Goal: Task Accomplishment & Management: Complete application form

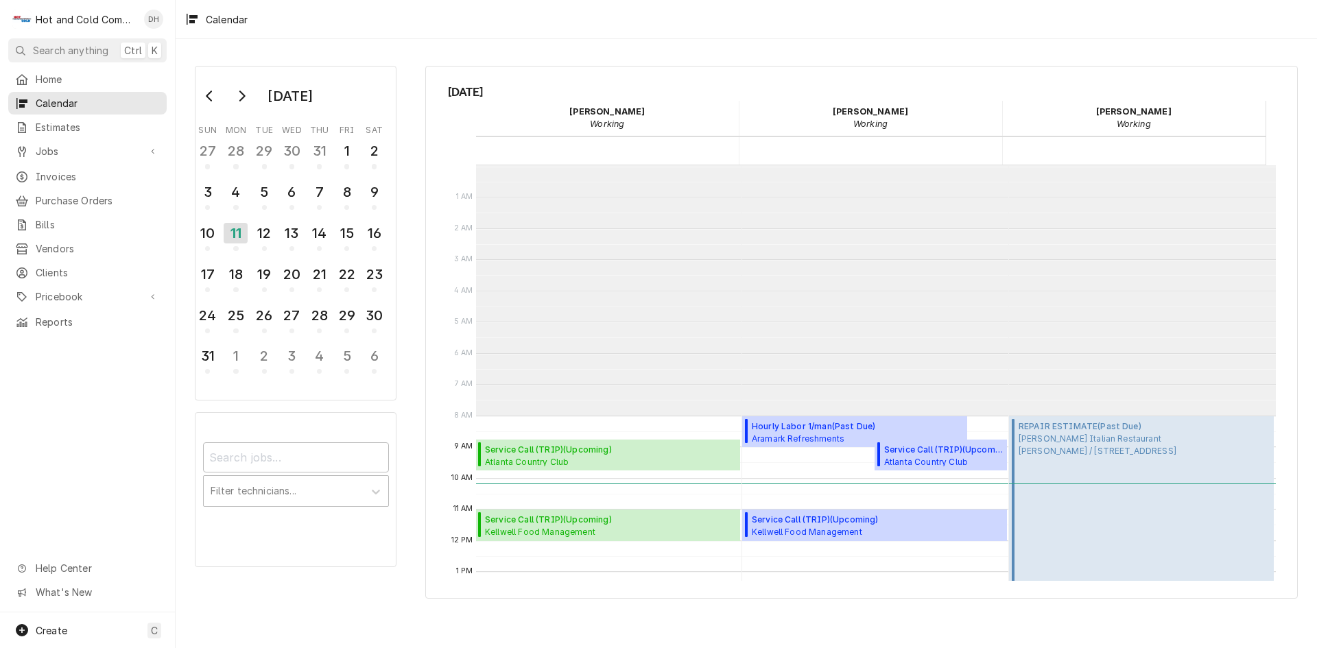
scroll to position [250, 0]
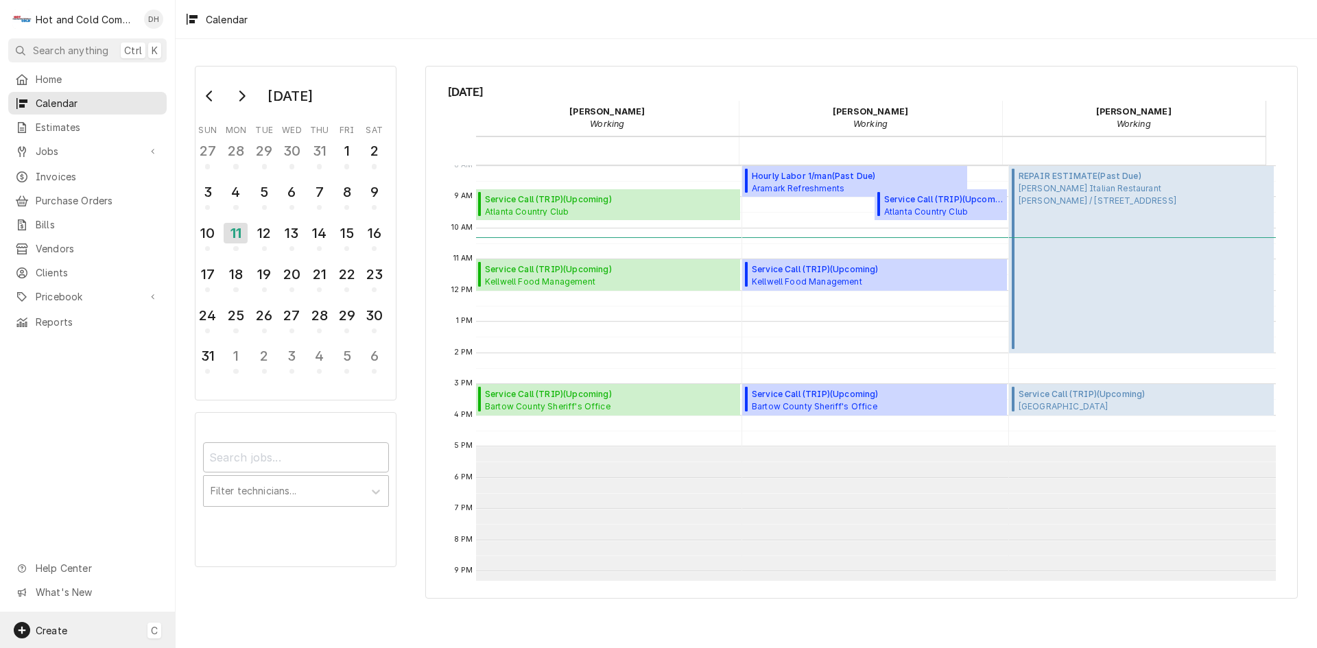
click at [76, 625] on div "Create C" at bounding box center [87, 631] width 175 height 36
click at [243, 490] on div "Job" at bounding box center [257, 488] width 92 height 14
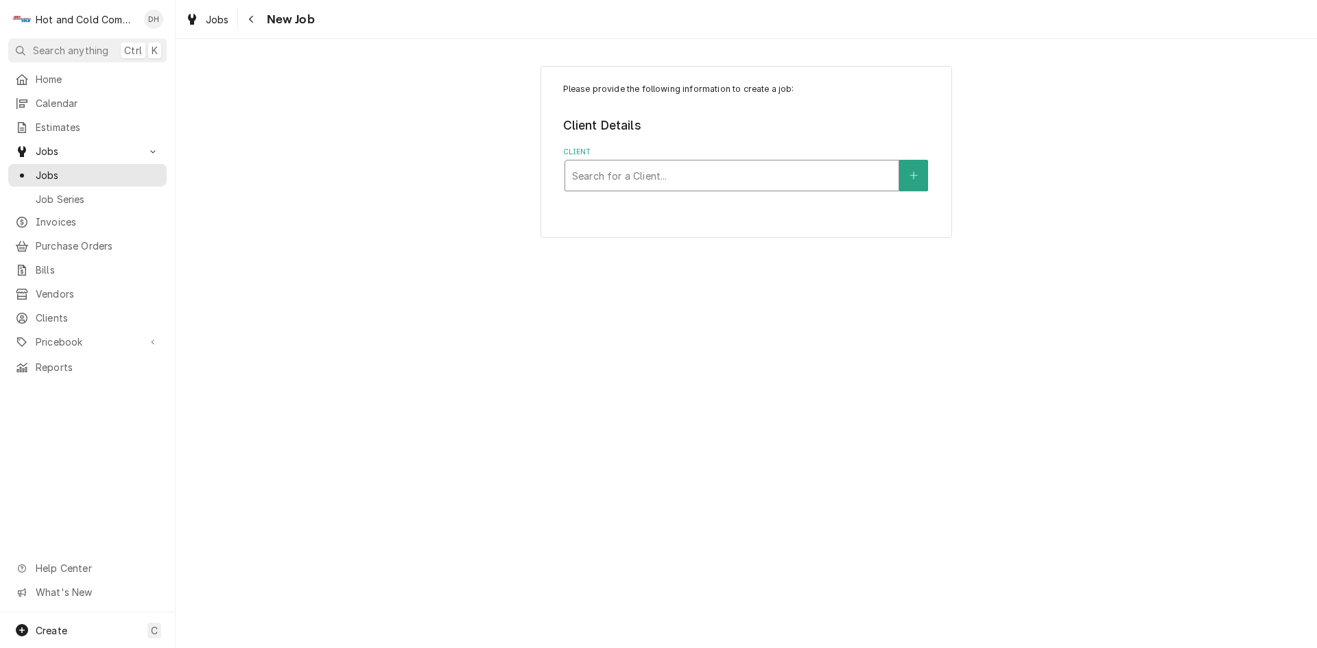
click at [688, 183] on div "Client" at bounding box center [732, 175] width 320 height 25
type input "dre"
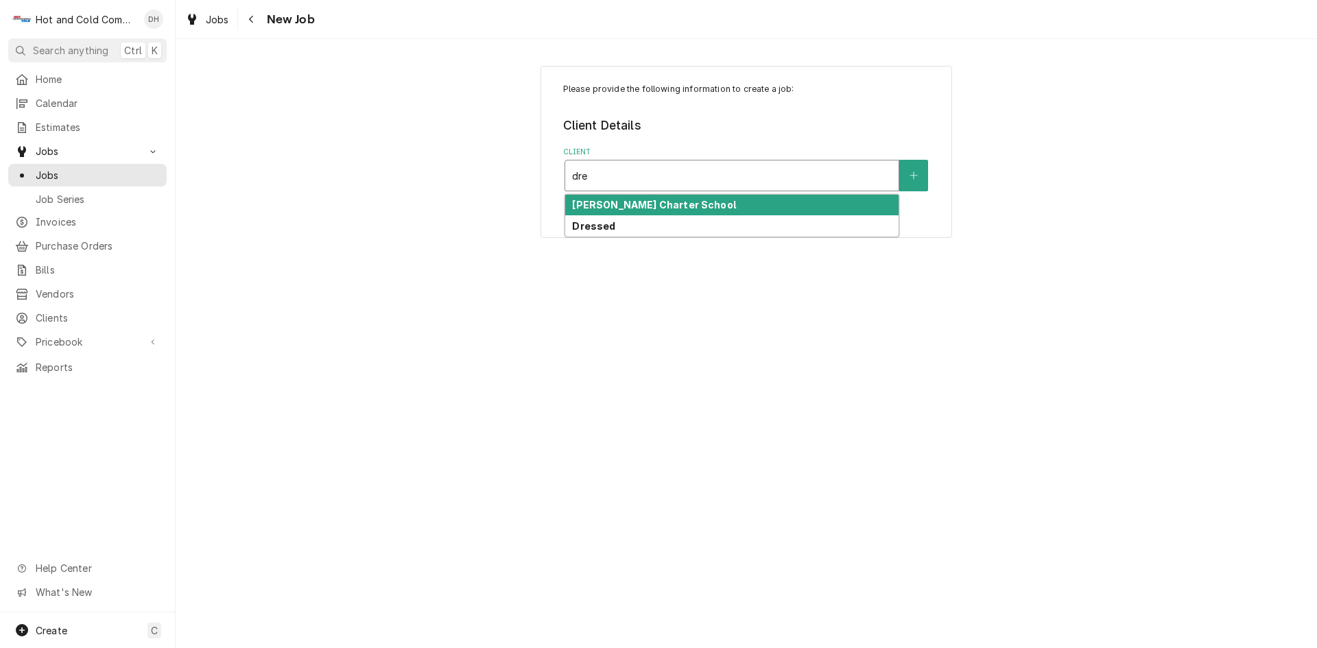
click at [683, 201] on strong "Charles Drew Charter School" at bounding box center [653, 205] width 163 height 12
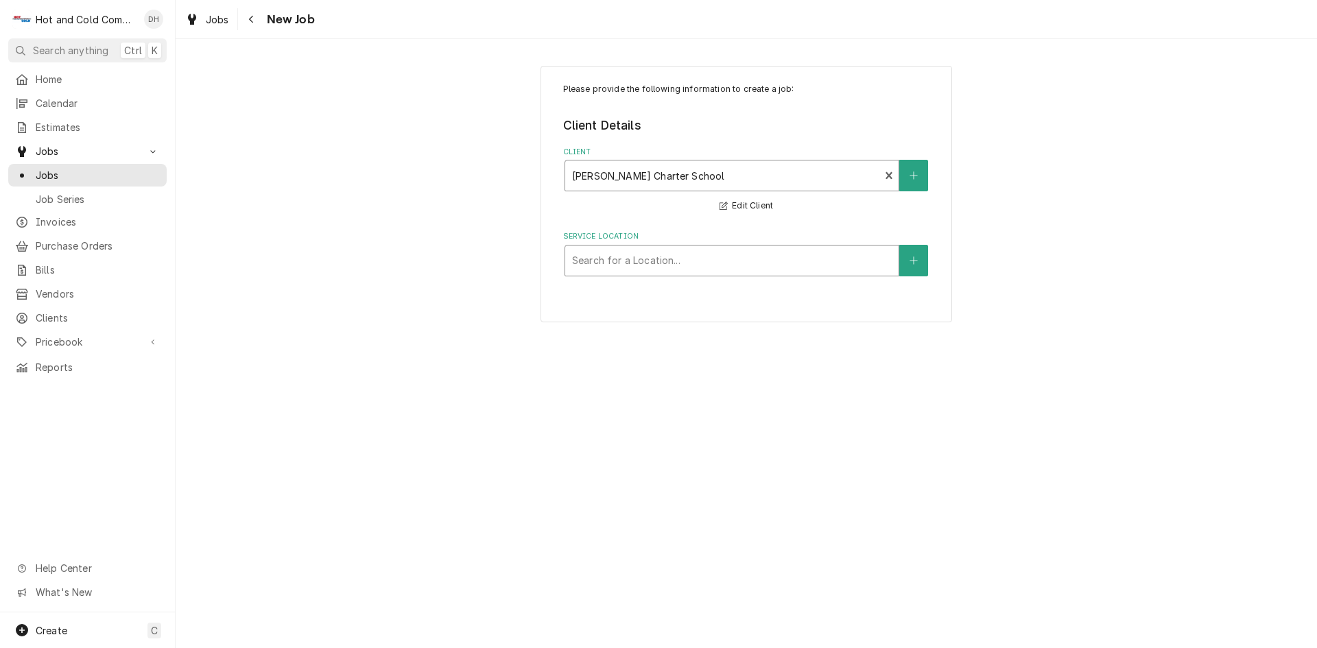
click at [706, 258] on div "Service Location" at bounding box center [732, 260] width 320 height 25
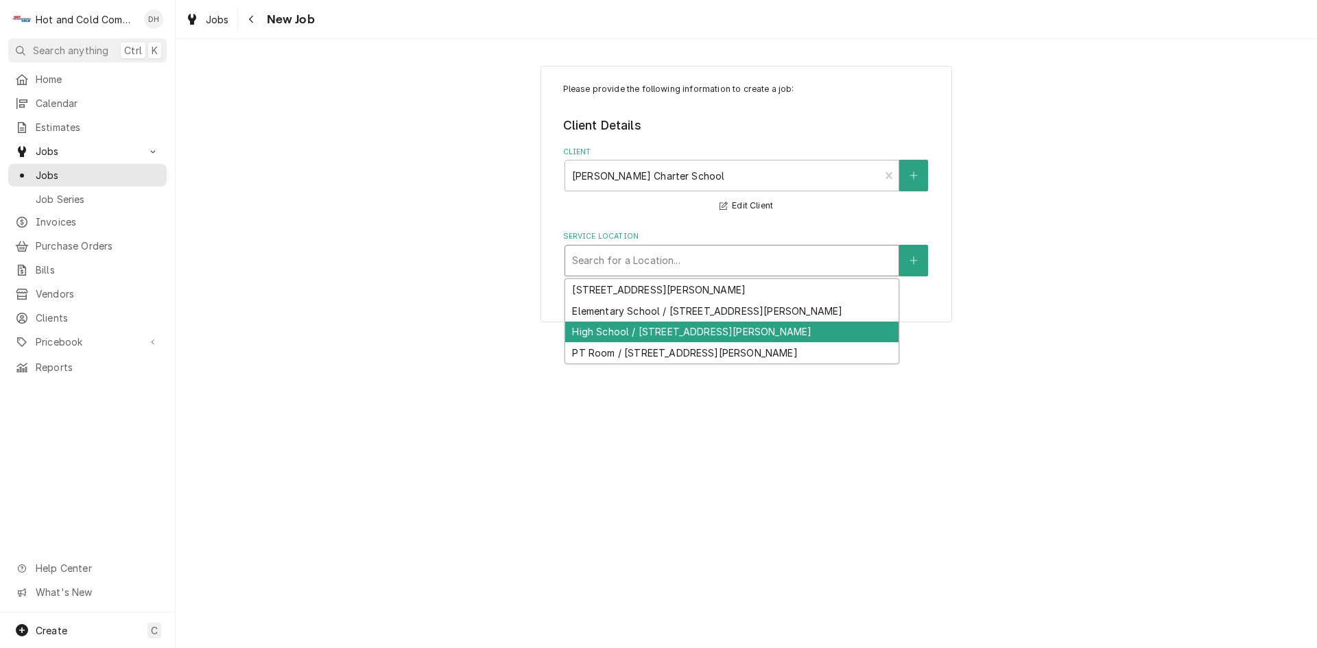
click at [729, 332] on div "High School / 300 Eva Davis Way SE, Atlanta, GA 30317" at bounding box center [731, 332] width 333 height 21
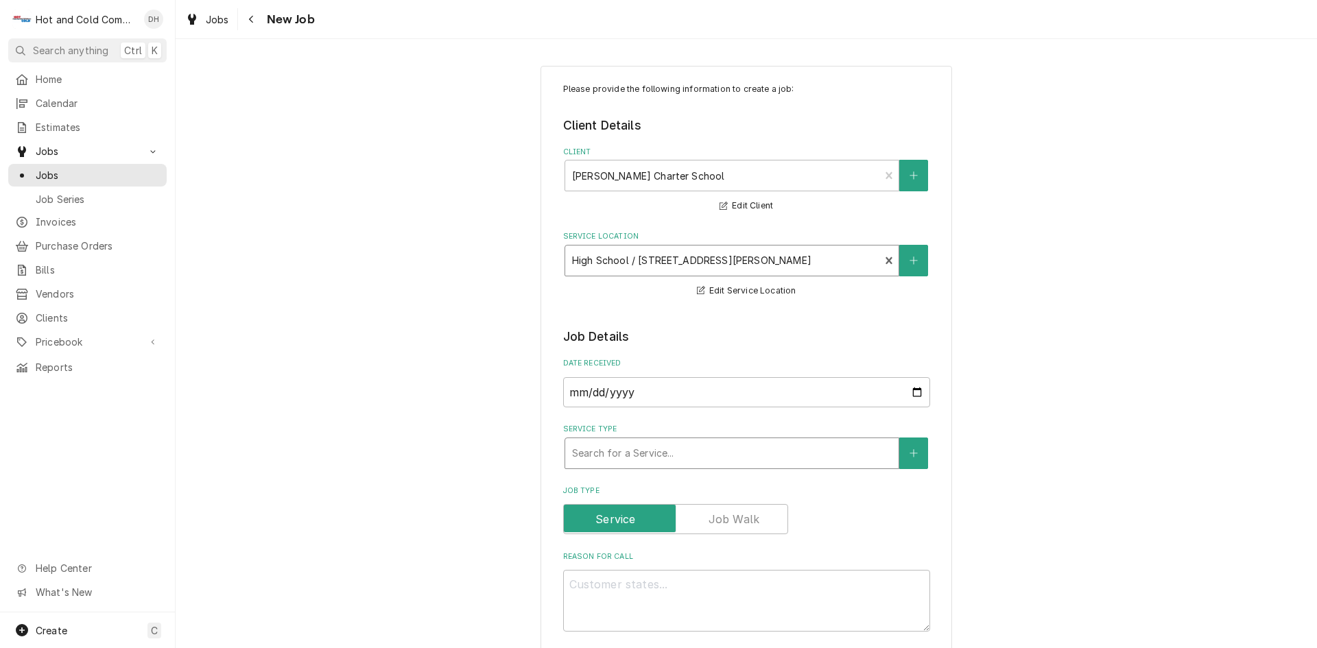
click at [801, 456] on div "Service Type" at bounding box center [732, 453] width 320 height 25
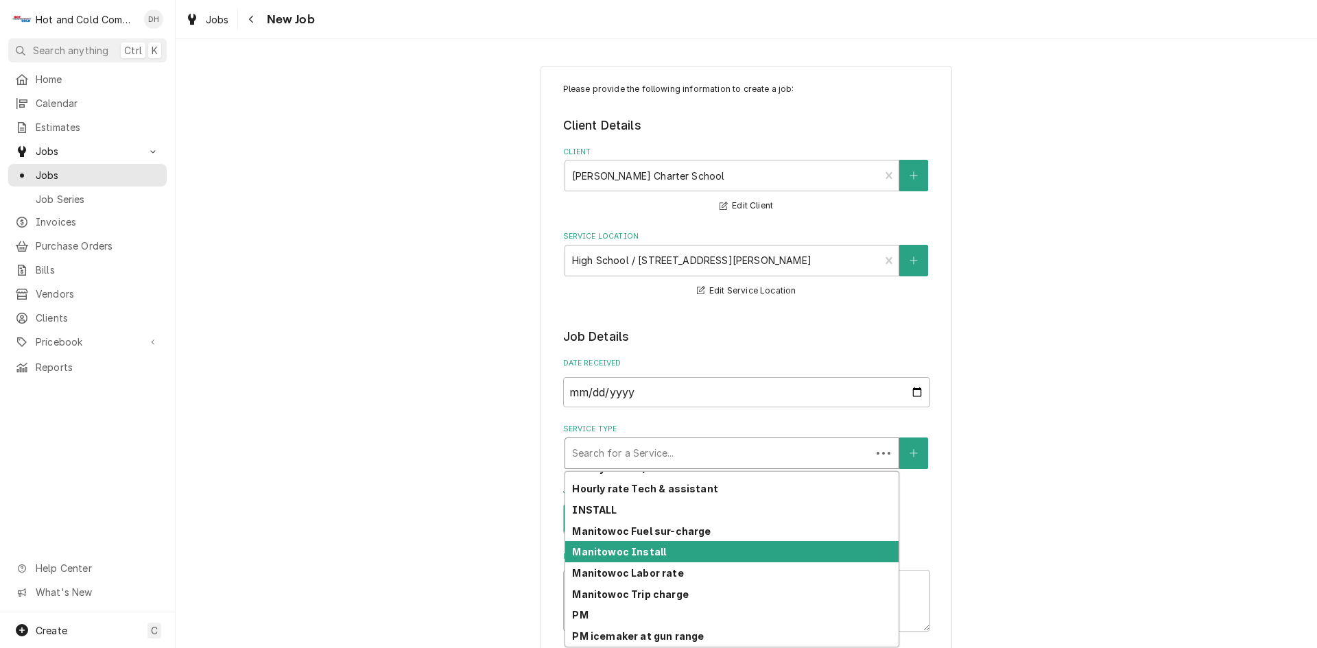
scroll to position [386, 0]
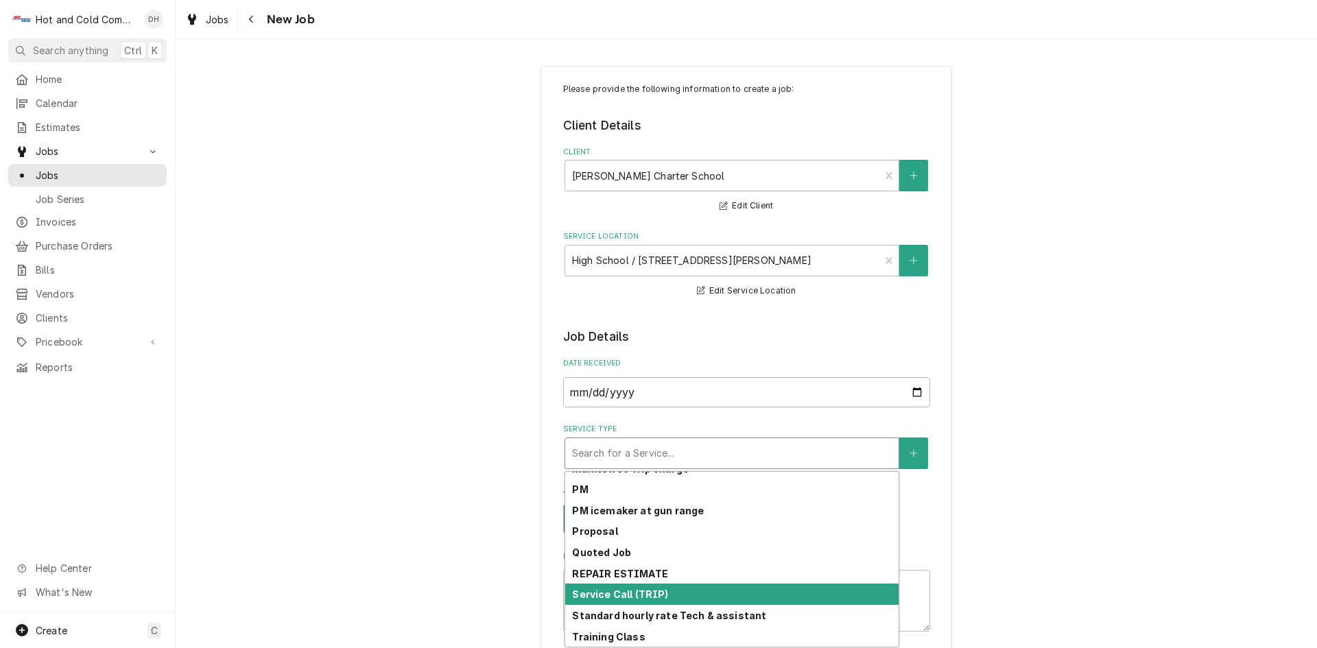
click at [695, 601] on div "Service Call (TRIP)" at bounding box center [731, 594] width 333 height 21
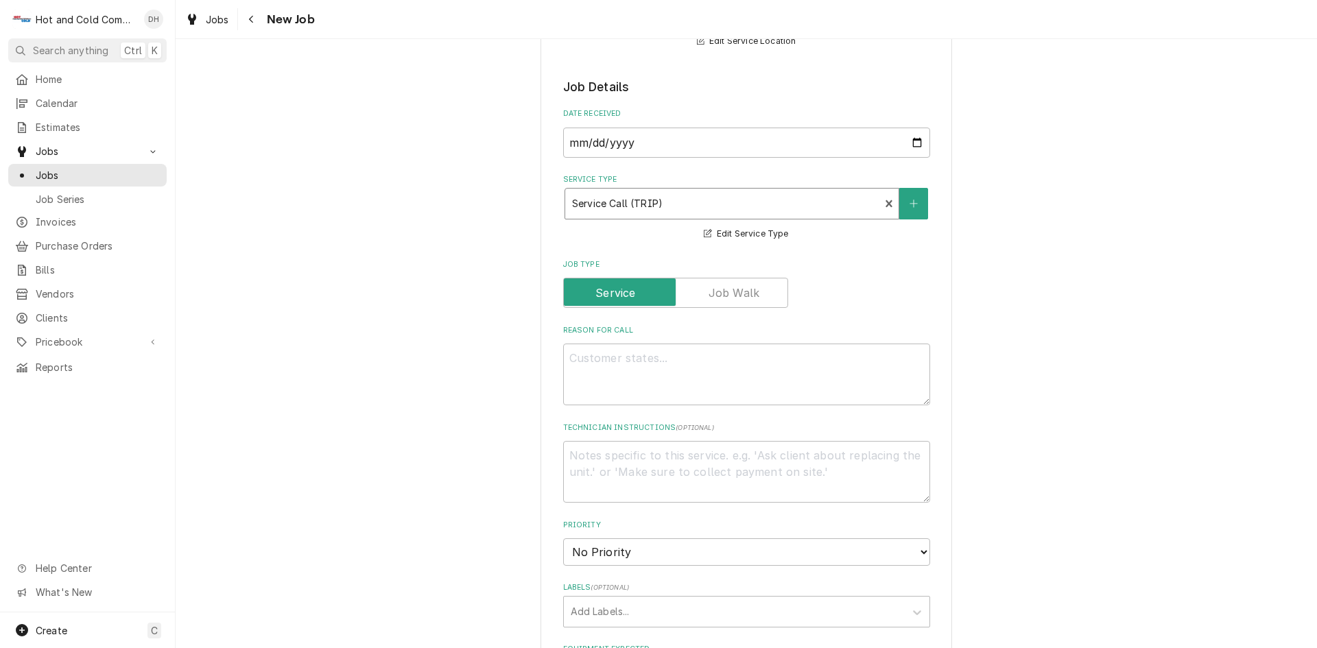
scroll to position [458, 0]
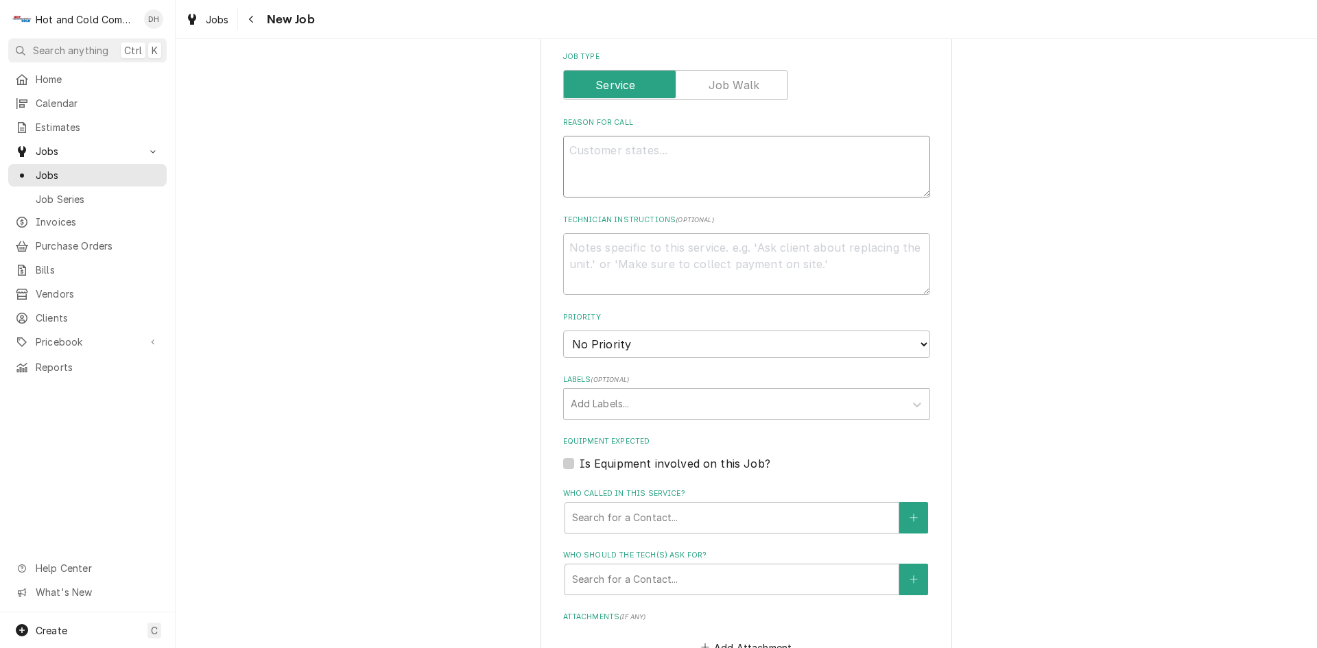
click at [605, 148] on textarea "Reason For Call" at bounding box center [746, 167] width 367 height 62
type textarea "x"
type textarea "I"
type textarea "x"
type textarea "Ic"
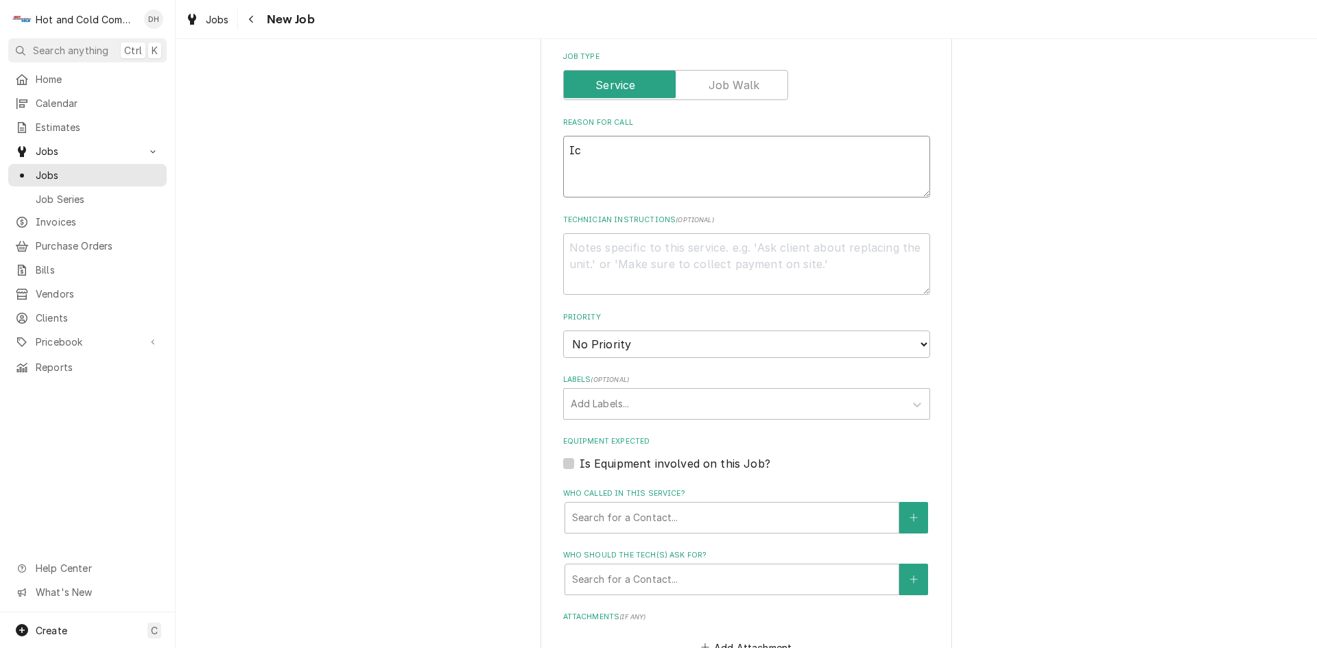
type textarea "x"
type textarea "Ice"
type textarea "x"
type textarea "Ice"
type textarea "x"
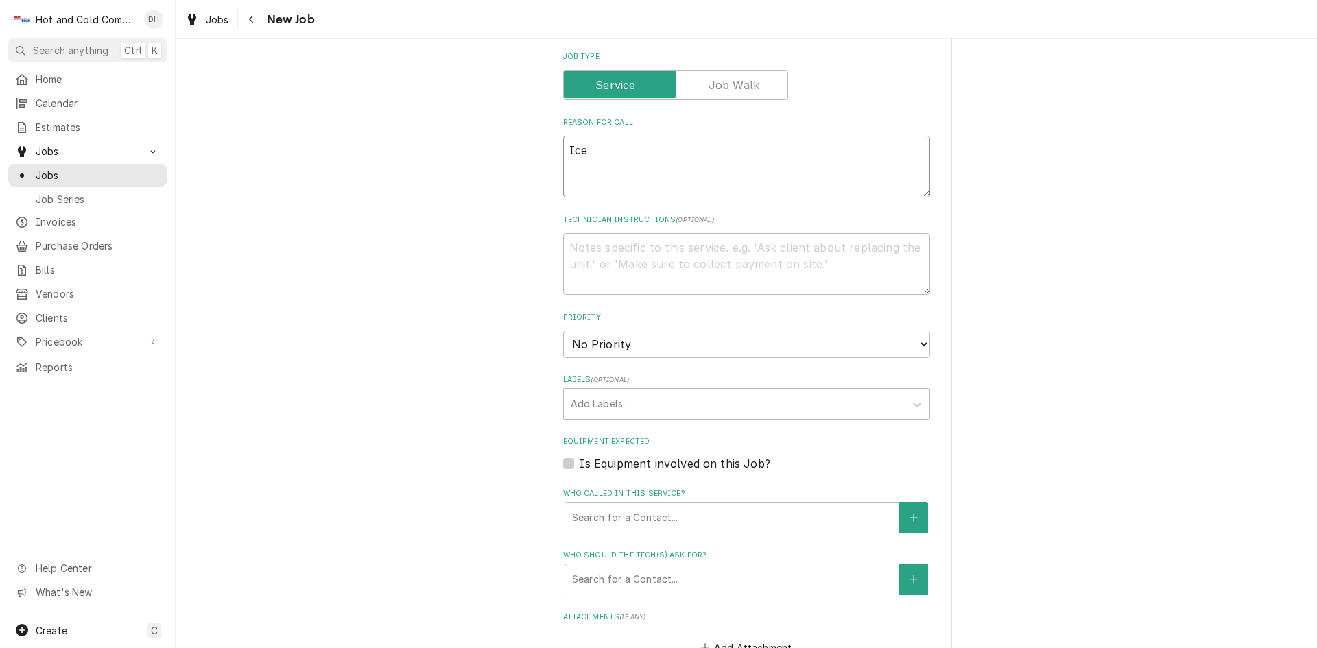
type textarea "Ice m"
type textarea "x"
type textarea "Ice ma"
type textarea "x"
type textarea "Ice mac"
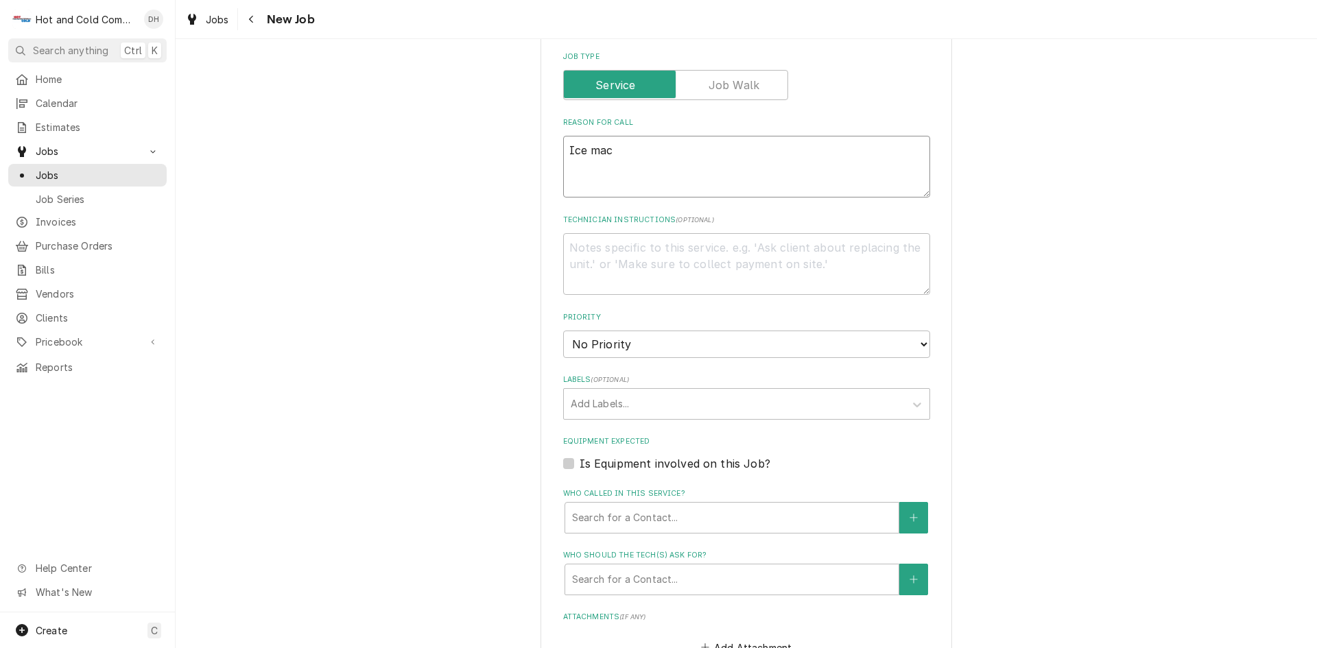
type textarea "x"
type textarea "Ice mach"
type textarea "x"
type textarea "Ice machi"
type textarea "x"
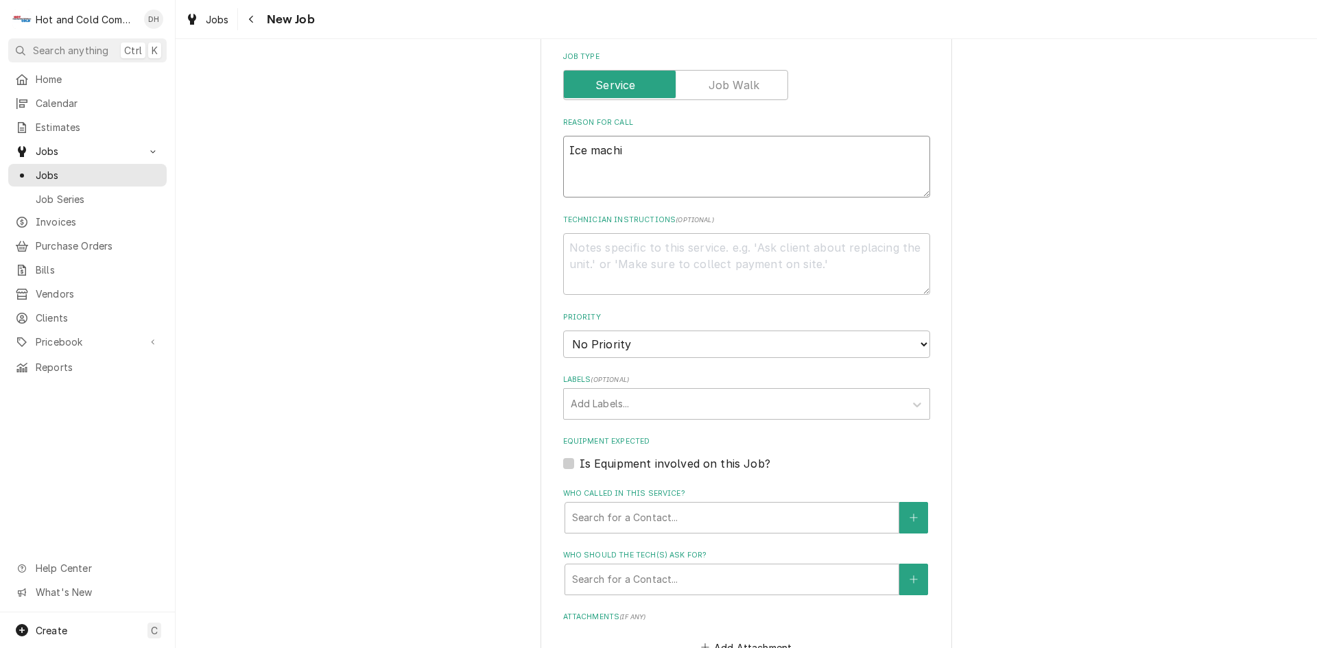
type textarea "Ice machin"
type textarea "x"
type textarea "Ice machine"
type textarea "x"
type textarea "Ice machine"
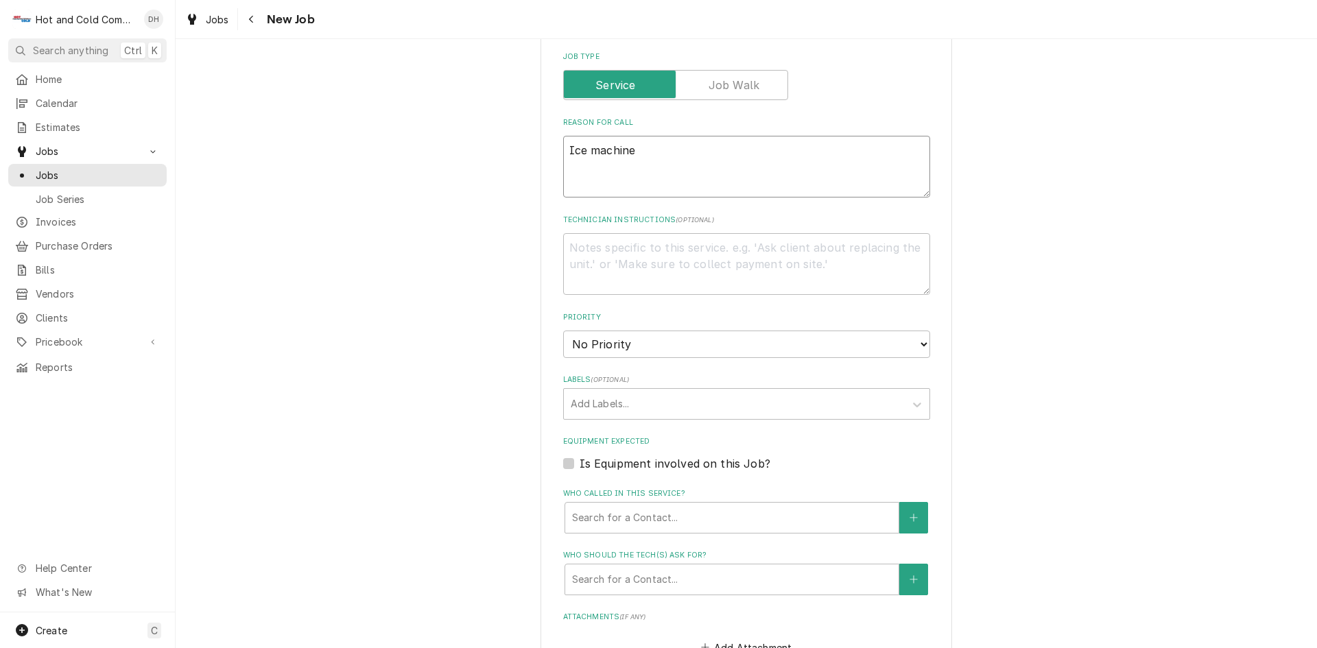
type textarea "x"
type textarea "Ice machine n"
type textarea "x"
type textarea "Ice machine no"
type textarea "x"
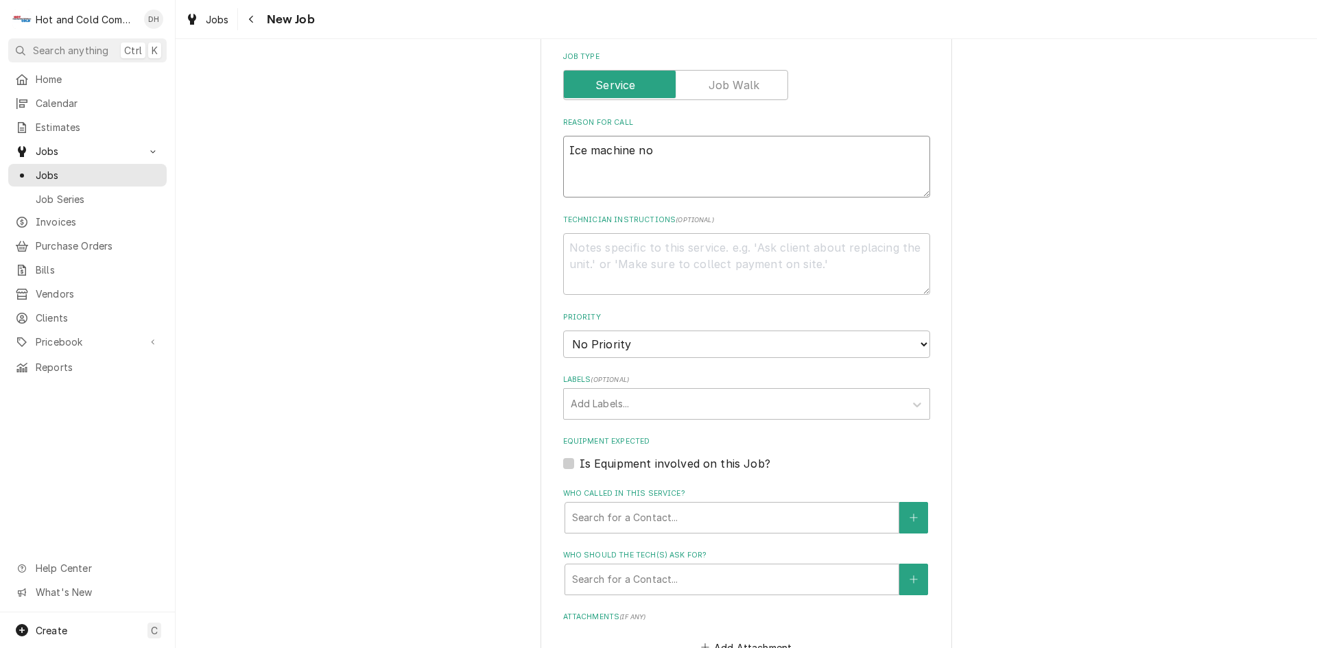
type textarea "Ice machine not"
type textarea "x"
type textarea "Ice machine not"
type textarea "x"
type textarea "Ice machine not p"
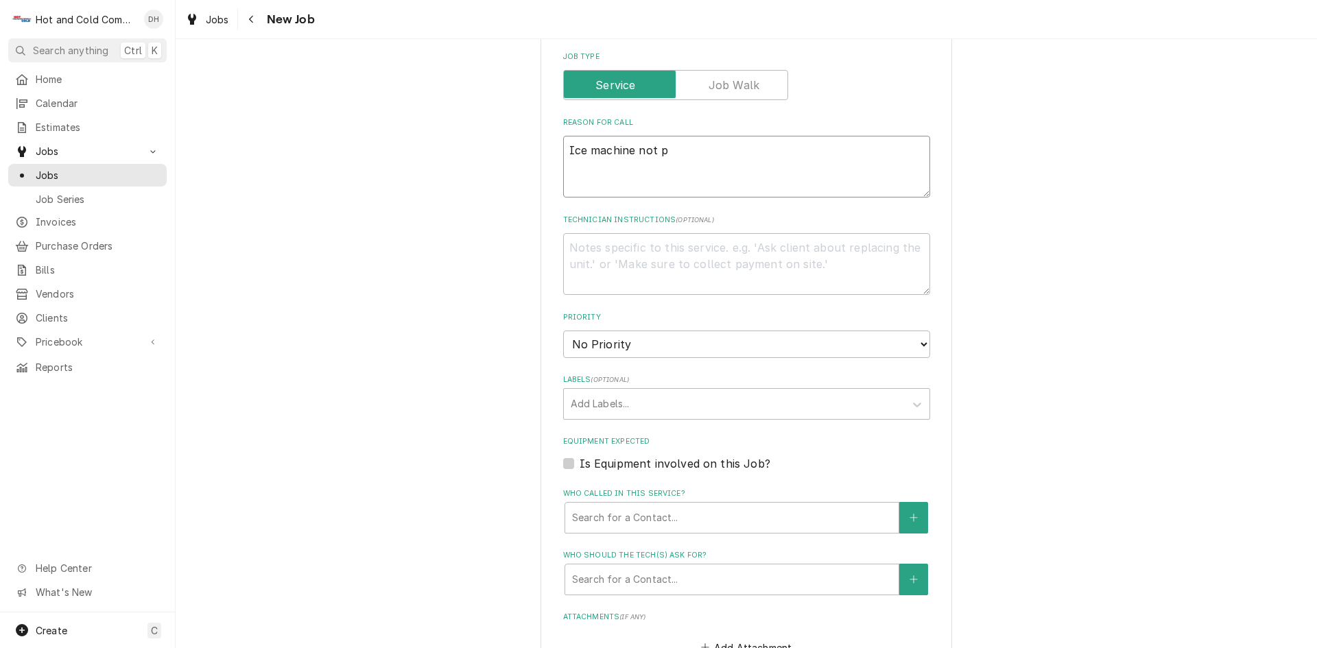
type textarea "x"
type textarea "Ice machine not pr"
type textarea "x"
type textarea "Ice machine not pro"
type textarea "x"
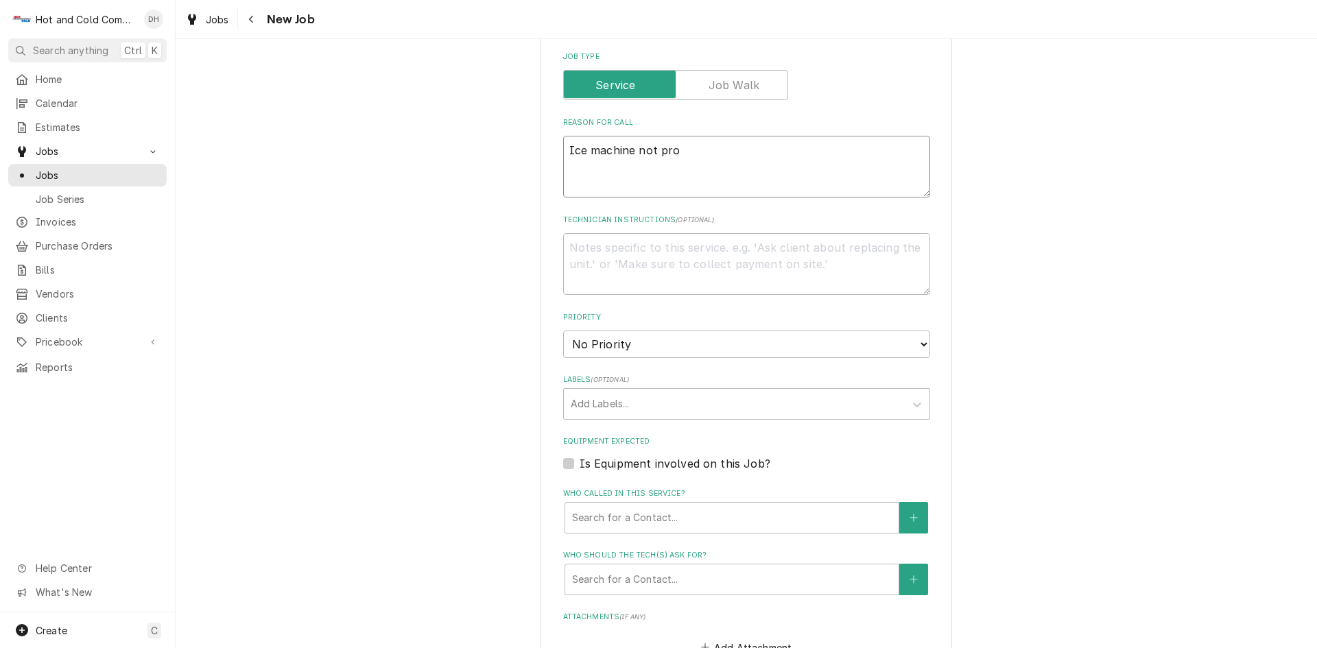
type textarea "Ice machine not prod"
type textarea "x"
type textarea "Ice machine not produ"
type textarea "x"
type textarea "Ice machine not produc"
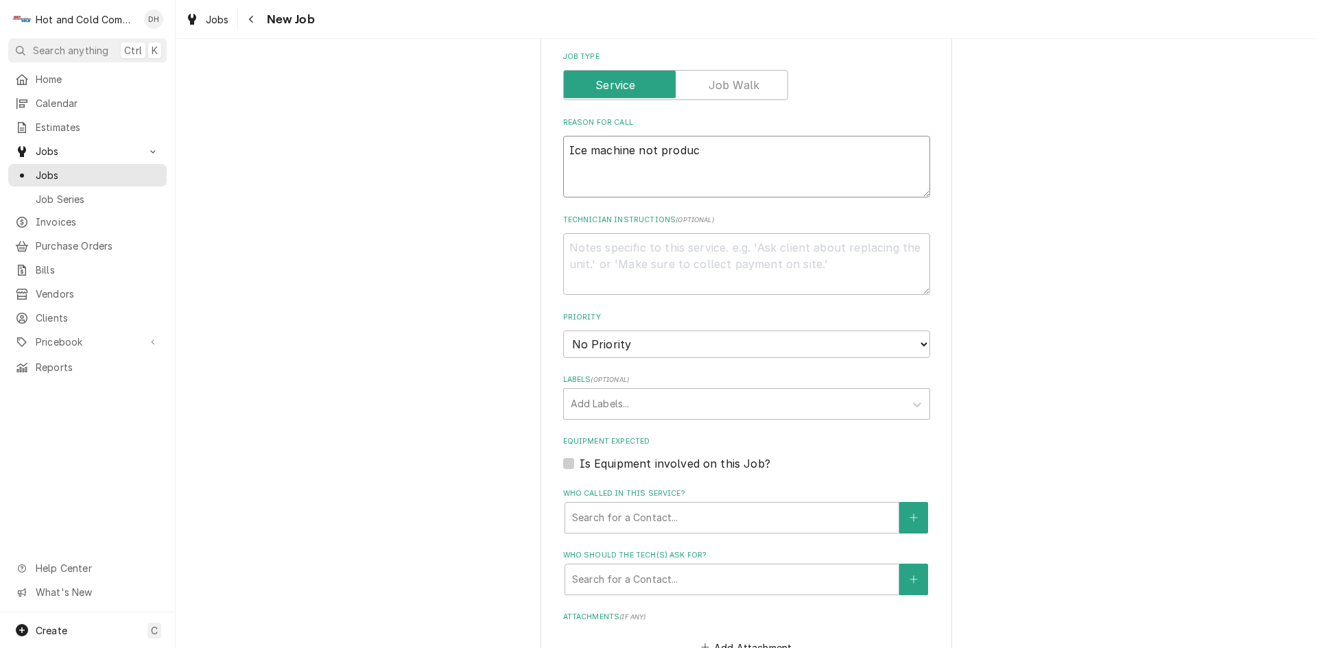
type textarea "x"
type textarea "Ice machine not produci"
type textarea "x"
type textarea "Ice machine not producin"
type textarea "x"
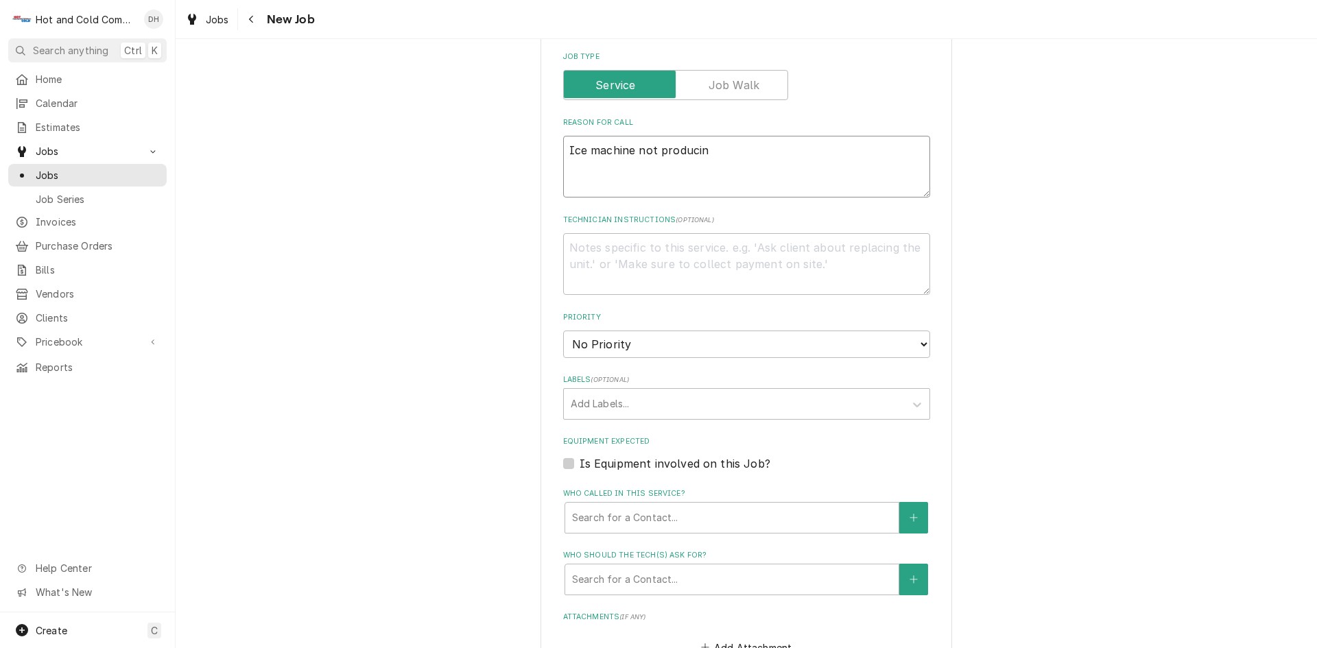
type textarea "Ice machine not producing"
type textarea "x"
type textarea "Ice machine not producing"
type textarea "x"
type textarea "Ice machine not producing a"
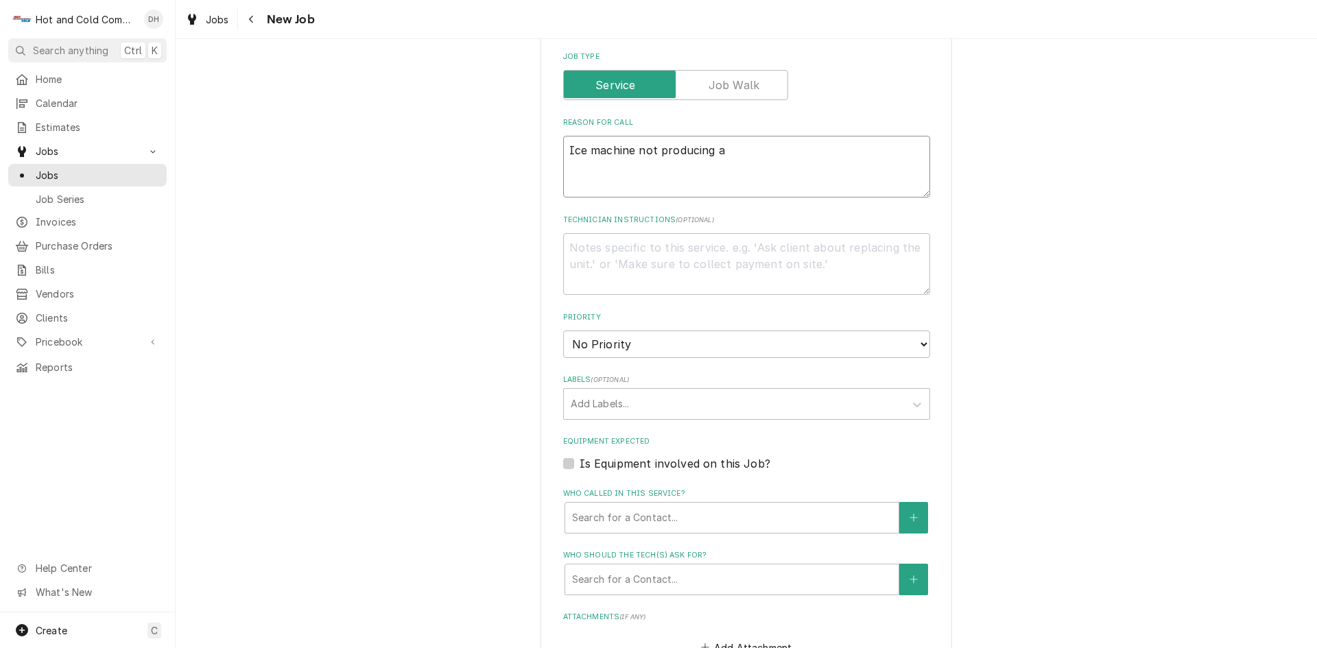
type textarea "x"
type textarea "Ice machine not producing as"
type textarea "x"
type textarea "Ice machine not producing as"
type textarea "x"
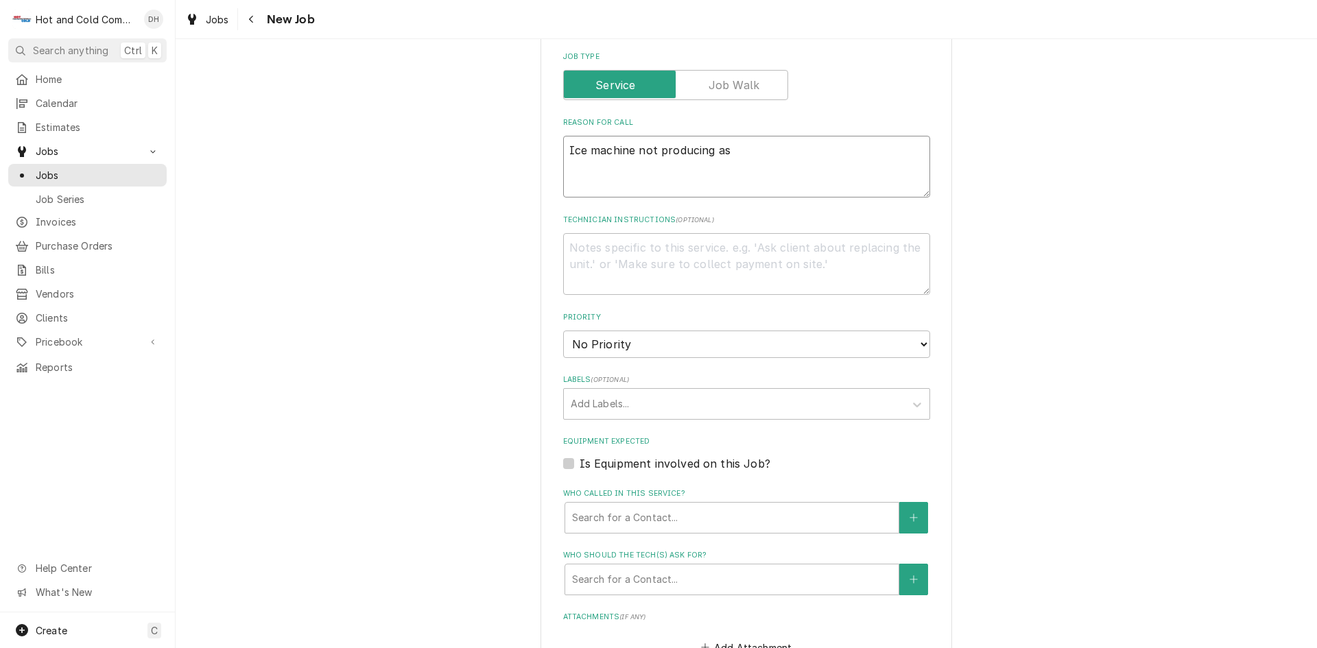
type textarea "Ice machine not producing as i"
type textarea "x"
type textarea "Ice machine not producing as it"
type textarea "x"
type textarea "Ice machine not producing as it"
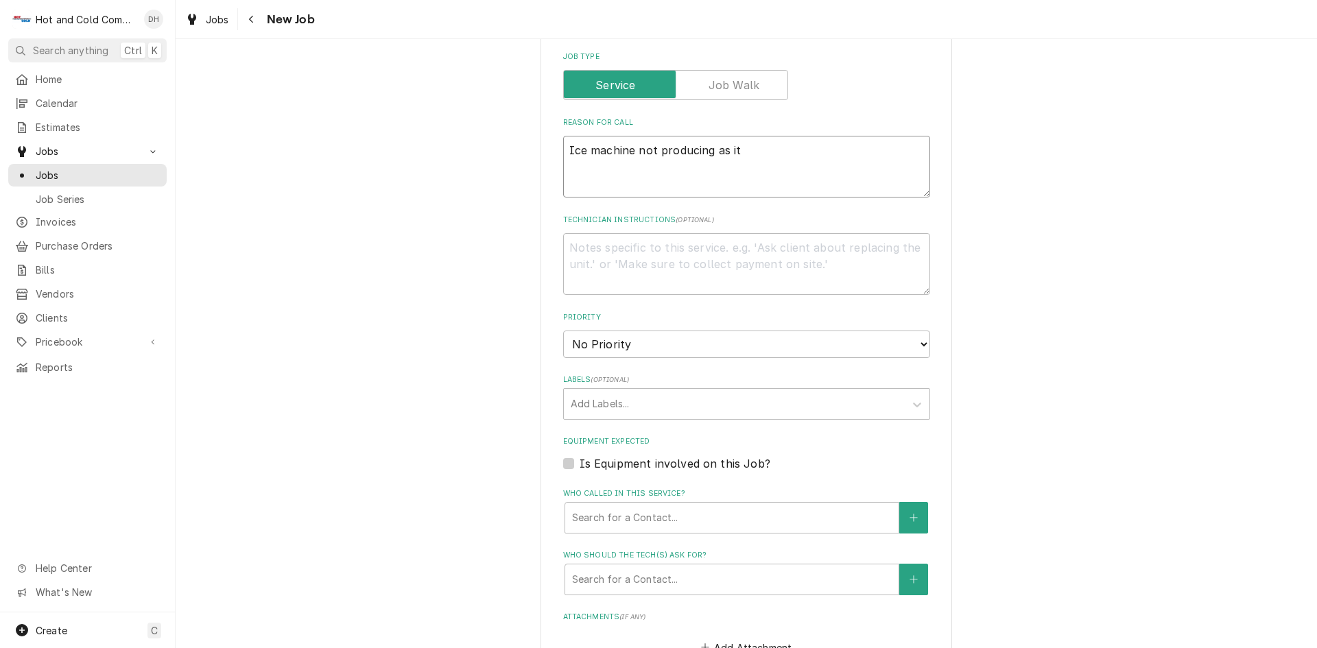
type textarea "x"
type textarea "Ice machine not producing as it s"
type textarea "x"
type textarea "Ice machine not producing as it sh"
type textarea "x"
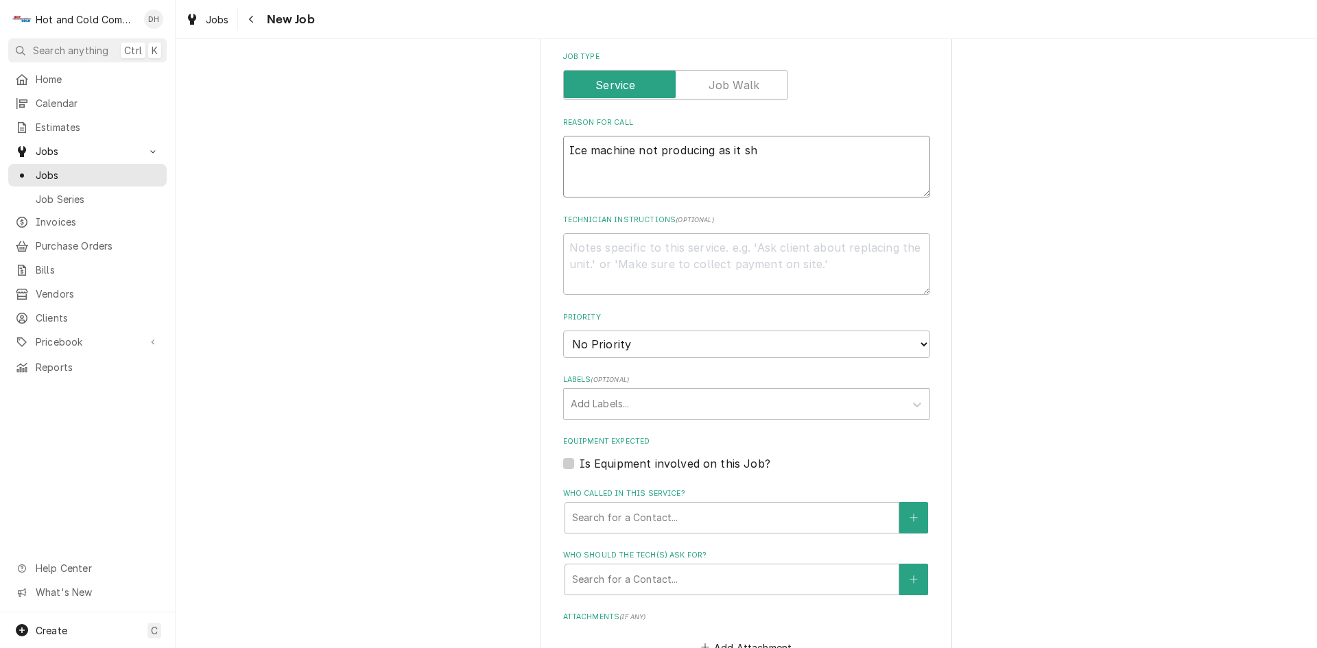
type textarea "Ice machine not producing as it sho"
type textarea "x"
type textarea "Ice machine not producing as it shou"
type textarea "x"
type textarea "Ice machine not producing as it shoul"
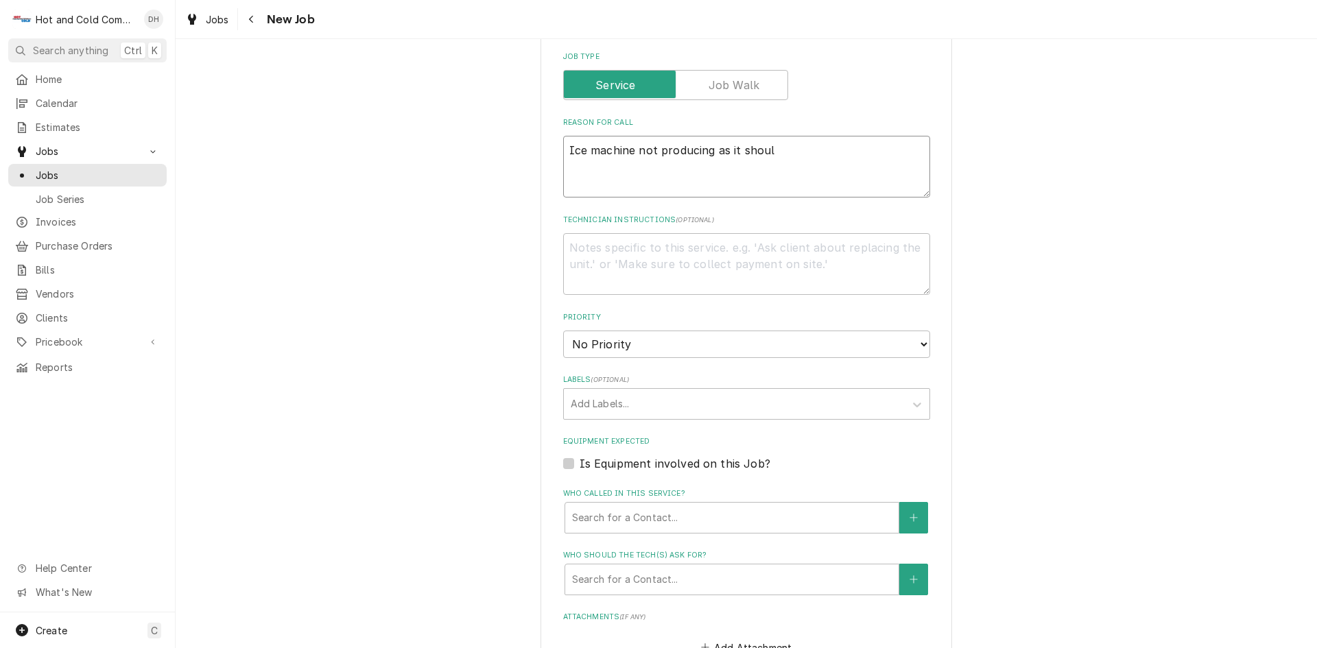
type textarea "x"
type textarea "Ice machine not producing as it should"
type textarea "x"
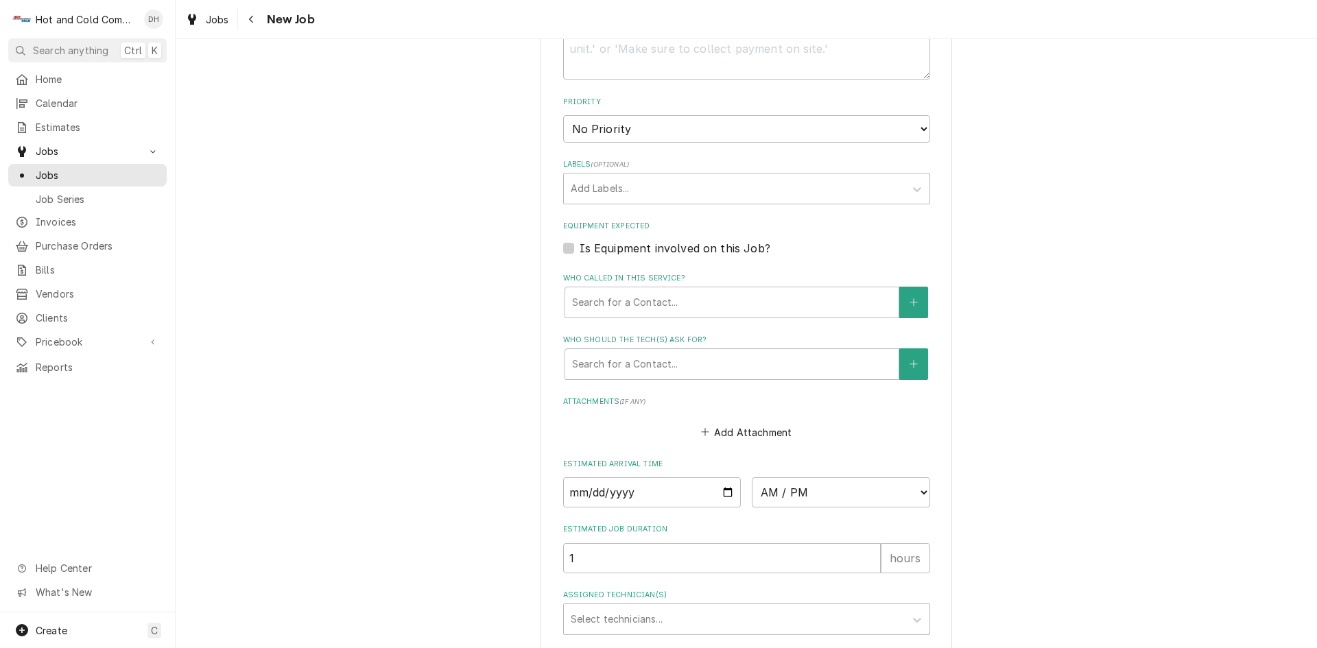
scroll to position [686, 0]
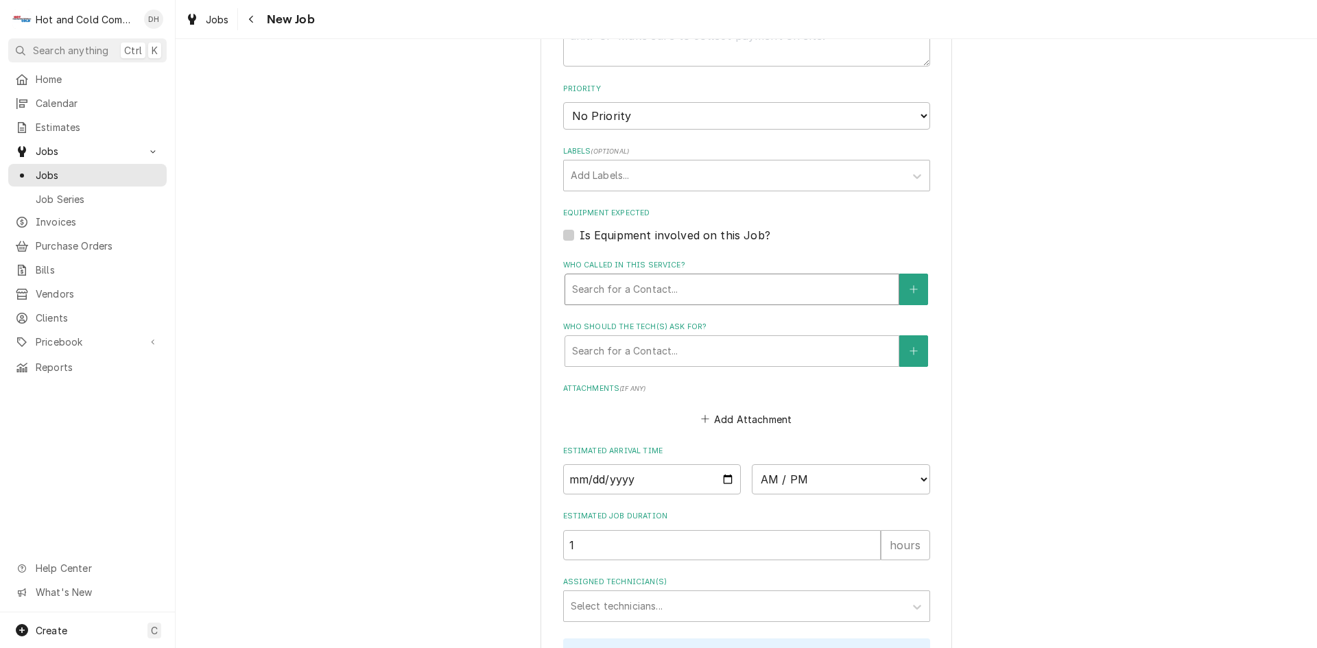
type textarea "Ice machine not producing as it should"
click at [767, 294] on div "Who called in this service?" at bounding box center [732, 289] width 320 height 25
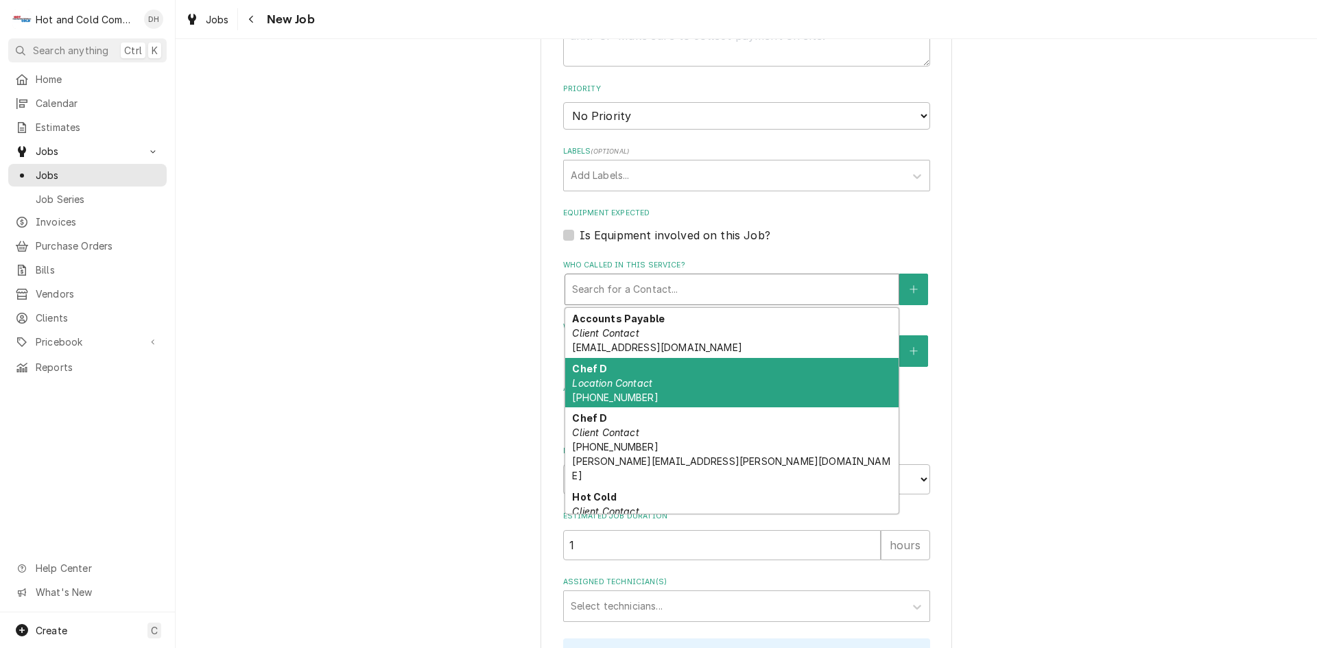
drag, startPoint x: 640, startPoint y: 377, endPoint x: 703, endPoint y: 351, distance: 68.9
click at [642, 377] on em "Location Contact" at bounding box center [612, 383] width 80 height 12
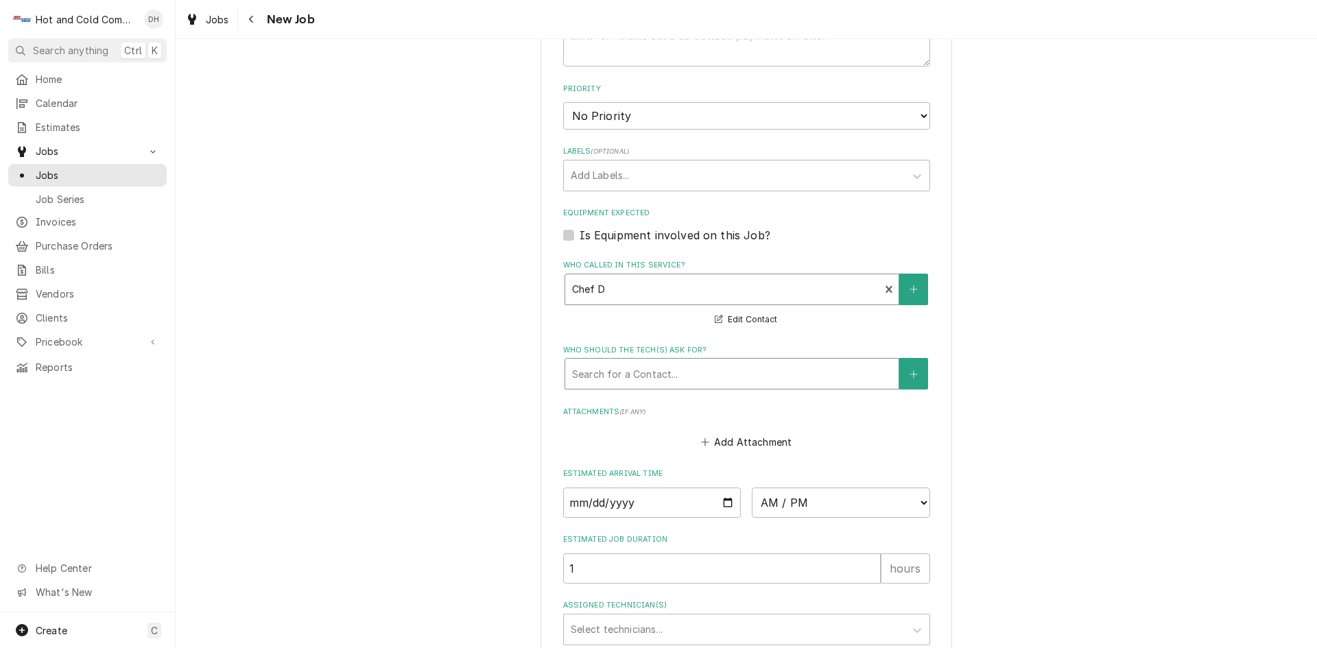
click at [705, 369] on div "Who should the tech(s) ask for?" at bounding box center [732, 374] width 320 height 25
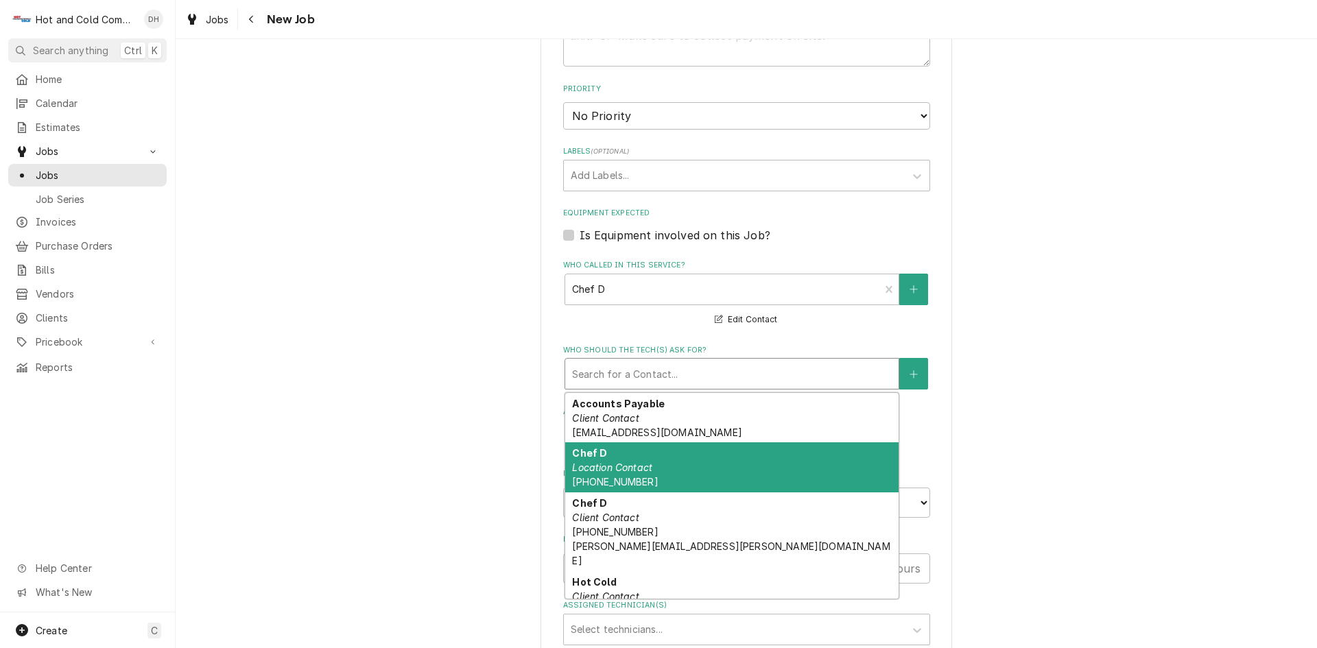
drag, startPoint x: 642, startPoint y: 463, endPoint x: 814, endPoint y: 419, distance: 178.4
click at [642, 462] on em "Location Contact" at bounding box center [612, 468] width 80 height 12
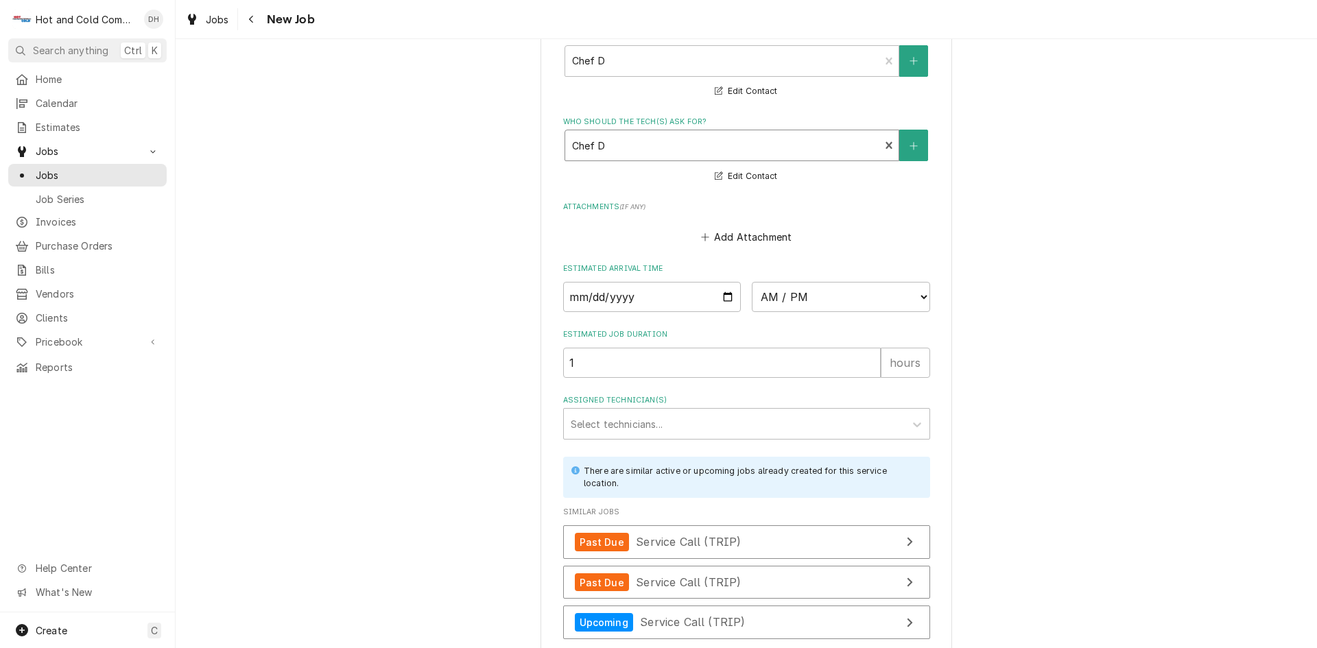
scroll to position [1031, 0]
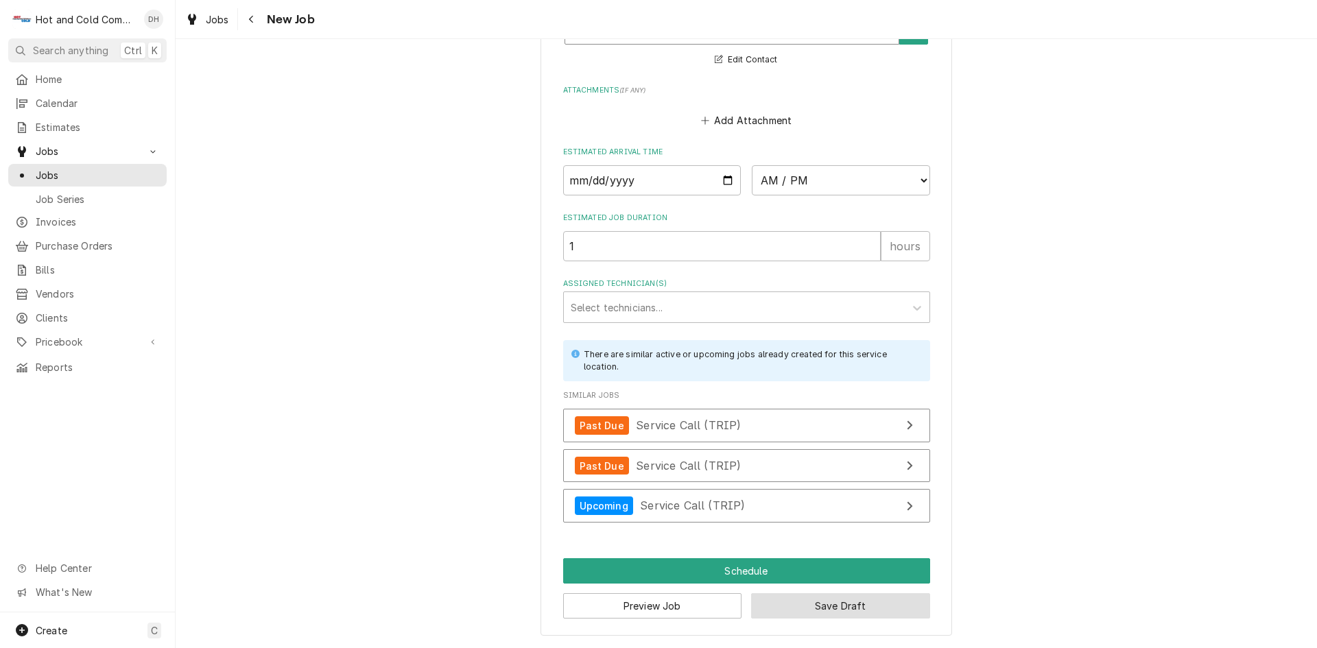
click at [866, 600] on button "Save Draft" at bounding box center [840, 606] width 179 height 25
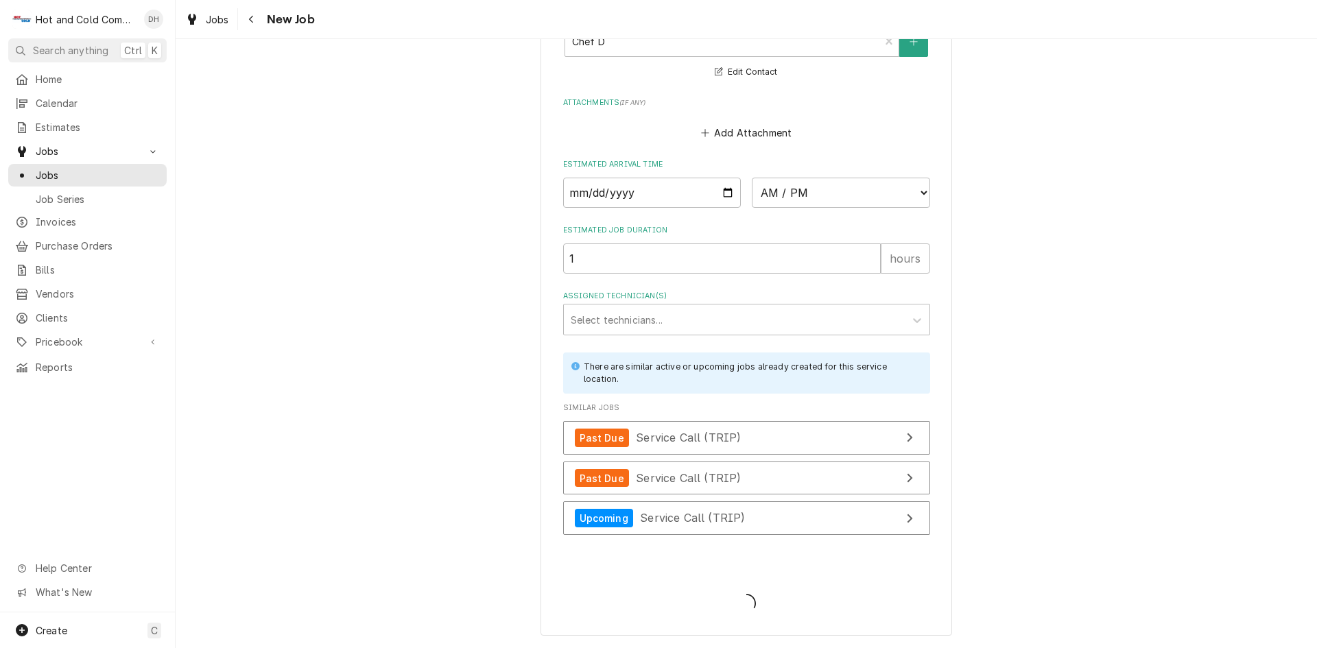
type textarea "x"
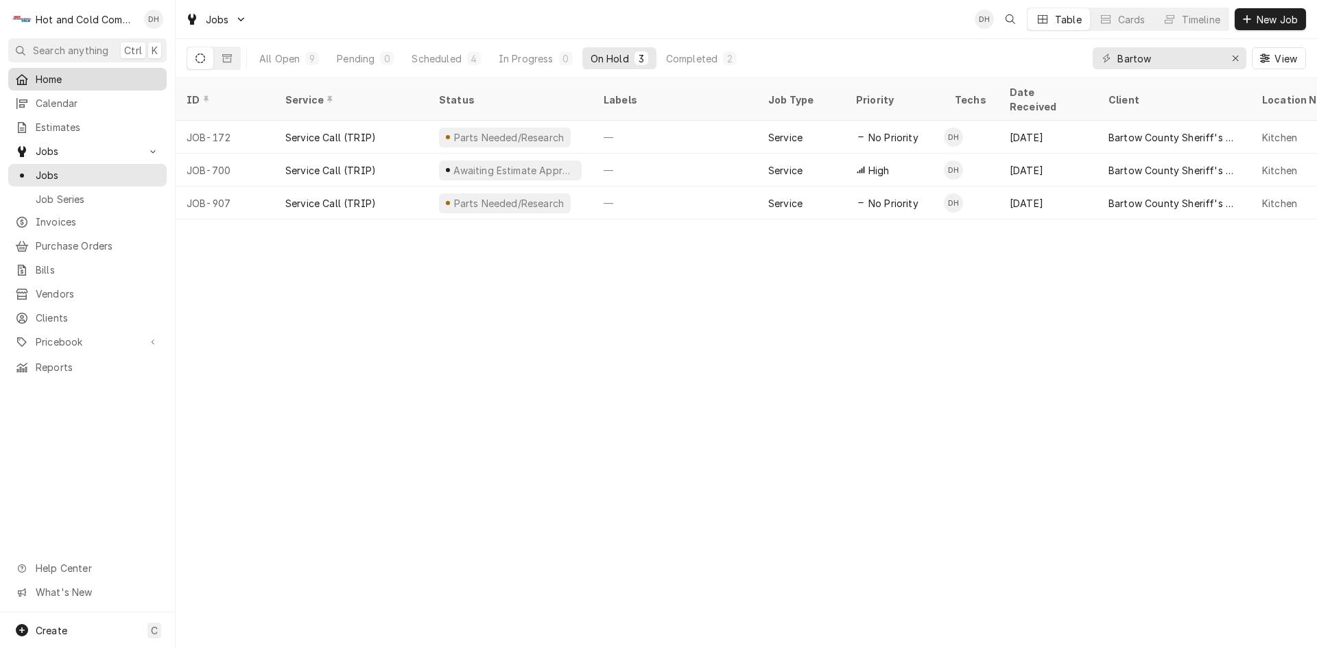
click at [54, 82] on span "Home" at bounding box center [98, 79] width 124 height 14
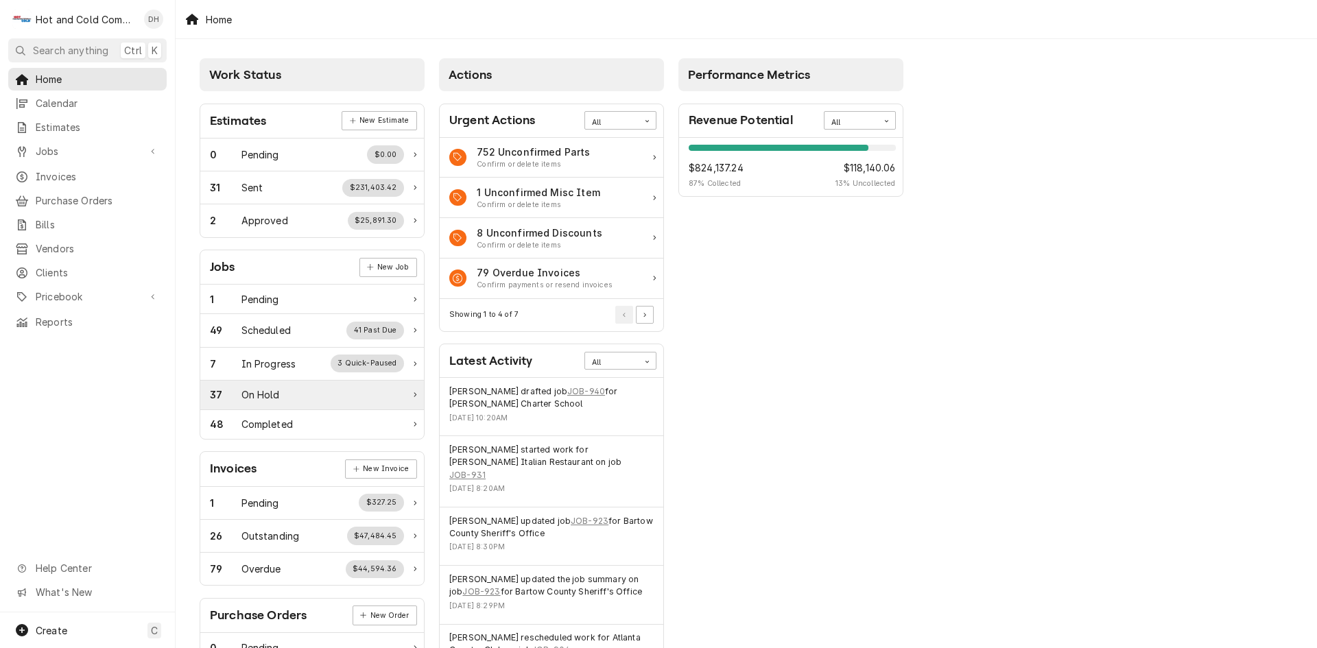
click at [339, 397] on div "37 On Hold" at bounding box center [307, 395] width 194 height 14
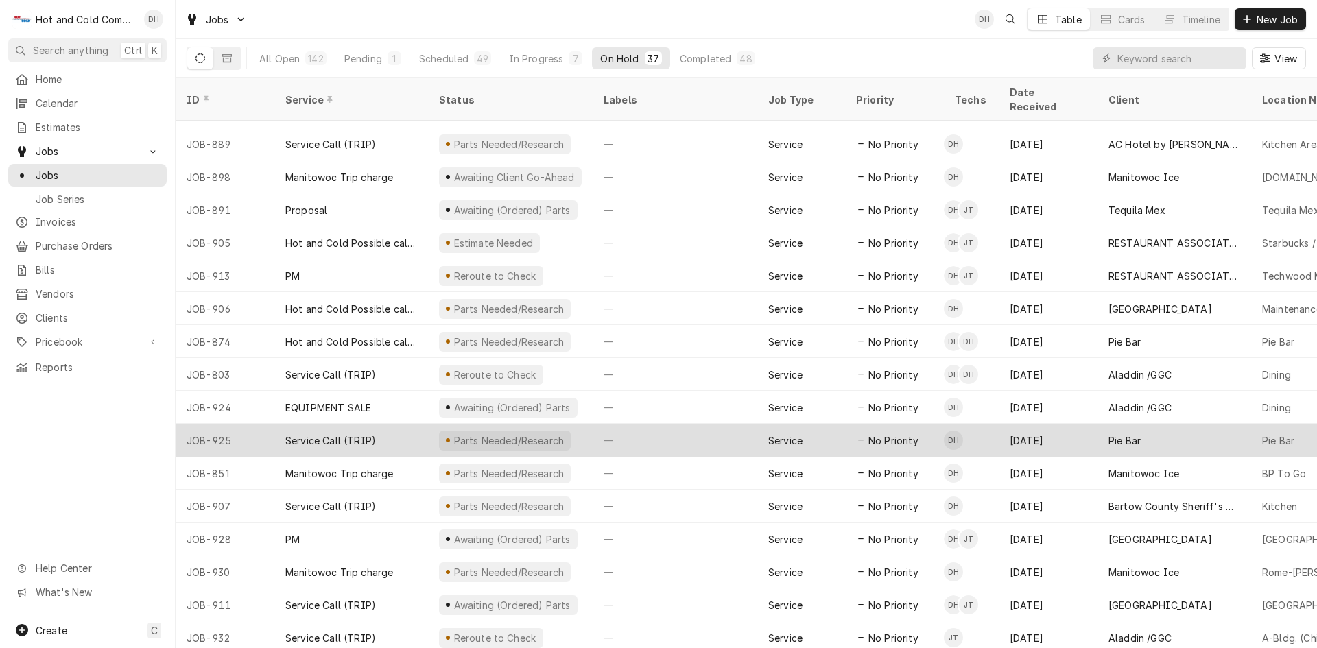
scroll to position [685, 0]
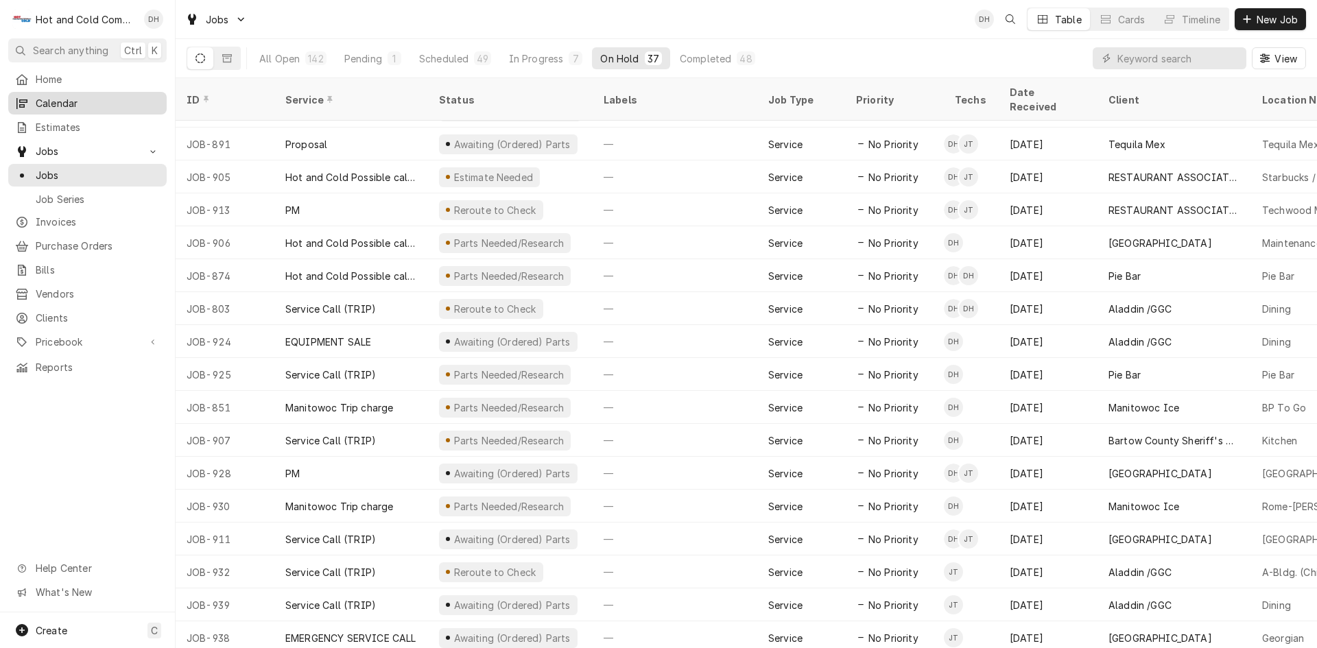
click at [97, 99] on span "Calendar" at bounding box center [98, 103] width 124 height 14
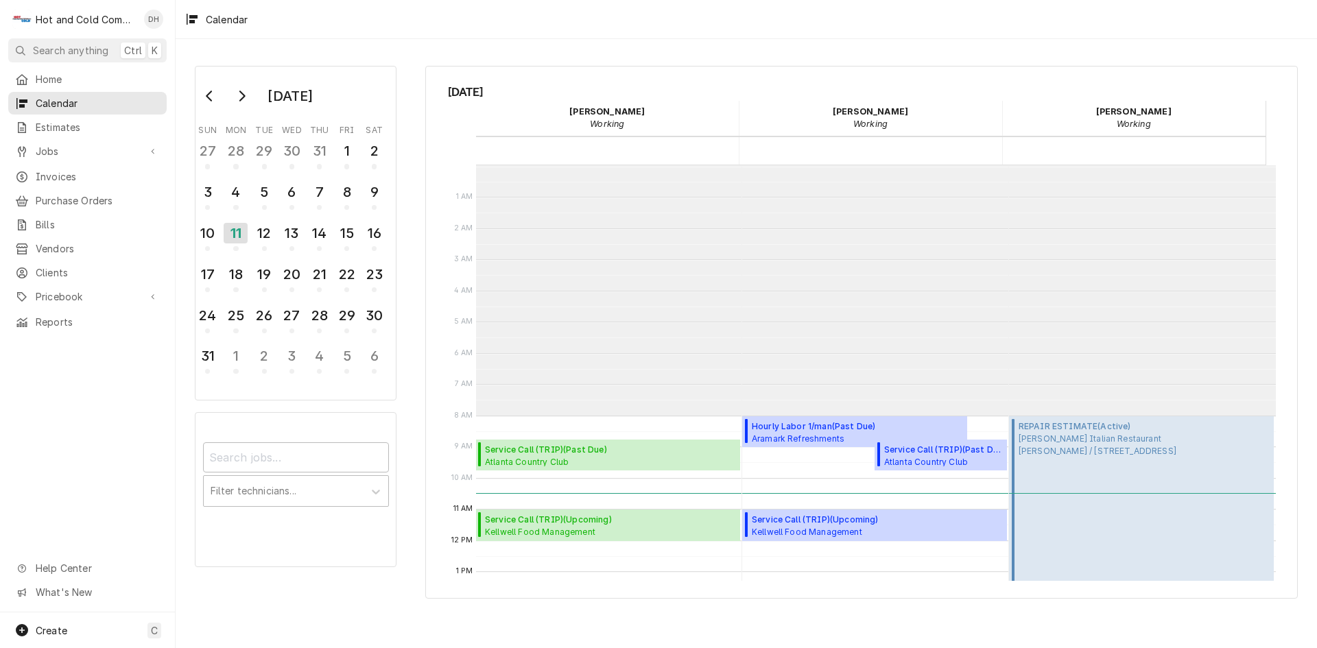
scroll to position [250, 0]
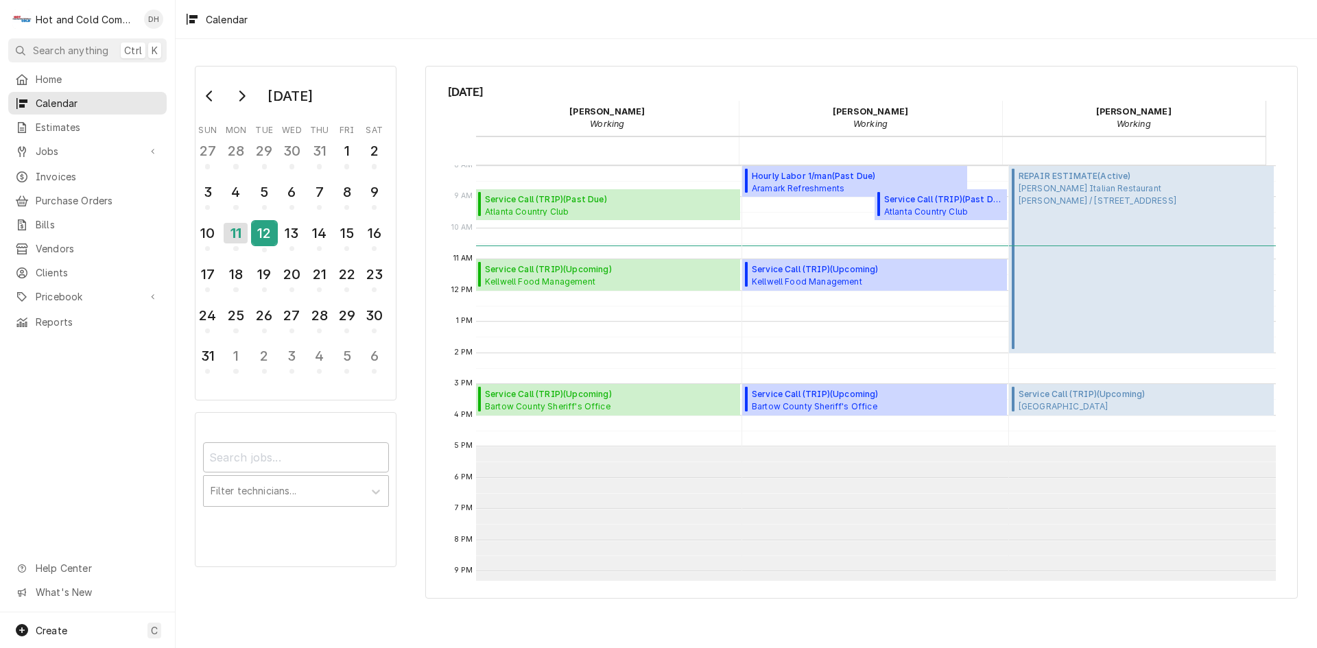
click at [271, 246] on div "12" at bounding box center [265, 236] width 24 height 34
